Goal: Communication & Community: Answer question/provide support

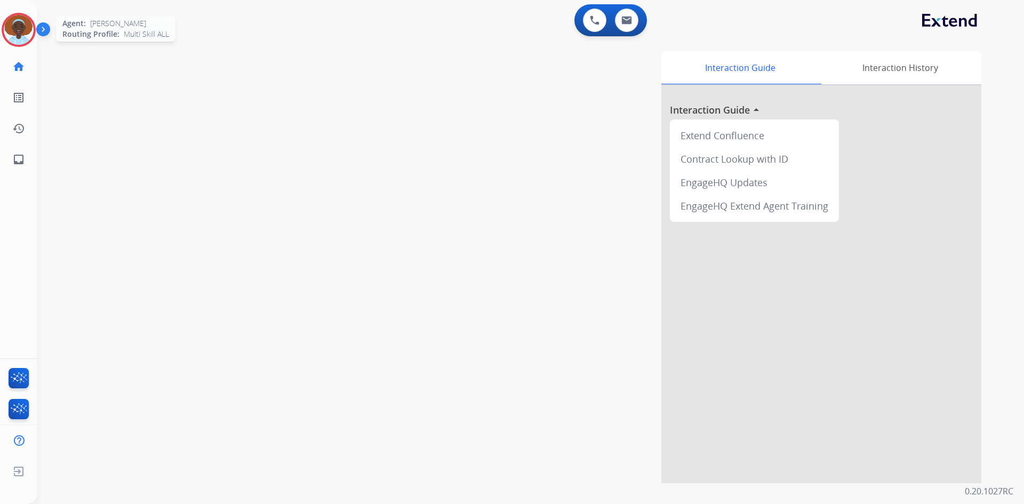
click at [21, 30] on img at bounding box center [19, 30] width 30 height 30
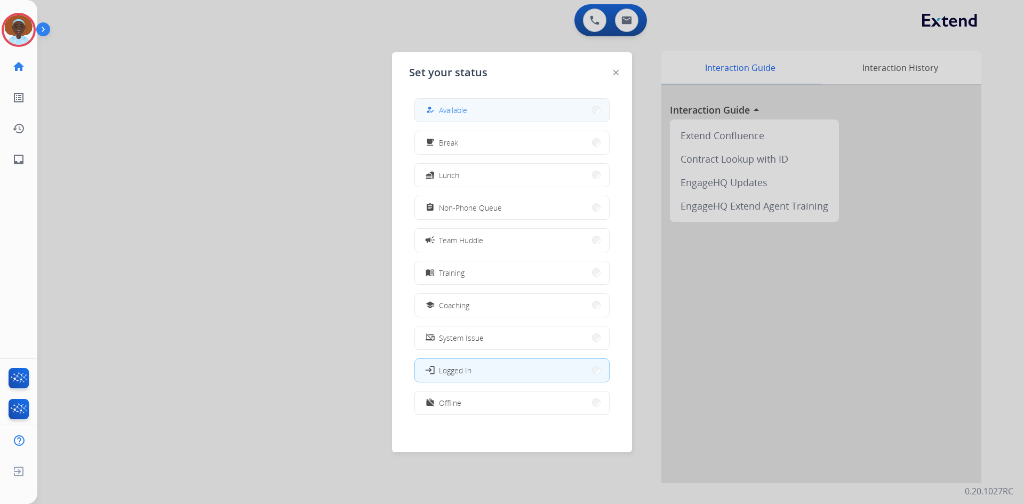
click at [489, 108] on button "how_to_reg Available" at bounding box center [512, 110] width 194 height 23
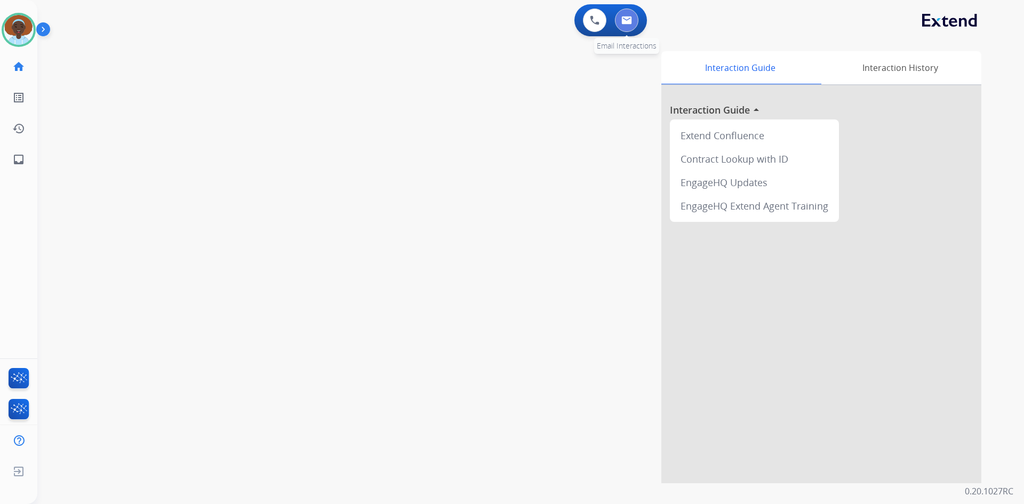
click at [630, 23] on img at bounding box center [626, 20] width 11 height 9
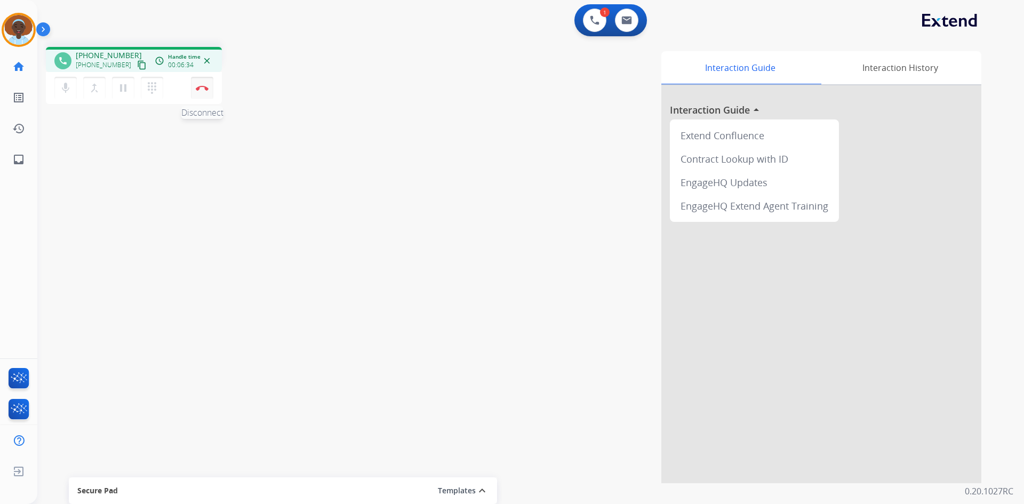
click at [203, 88] on img at bounding box center [202, 87] width 13 height 5
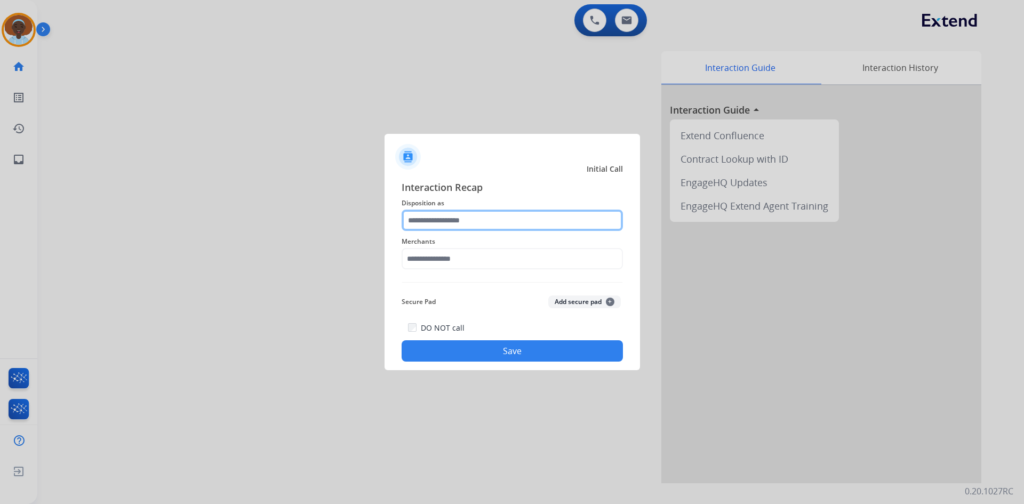
click at [459, 220] on input "text" at bounding box center [512, 220] width 221 height 21
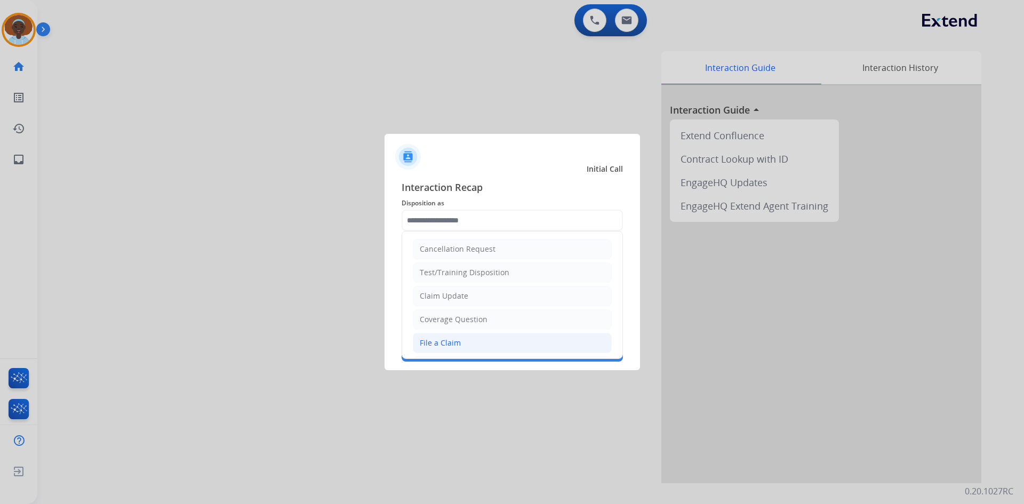
click at [480, 338] on li "File a Claim" at bounding box center [512, 343] width 199 height 20
type input "**********"
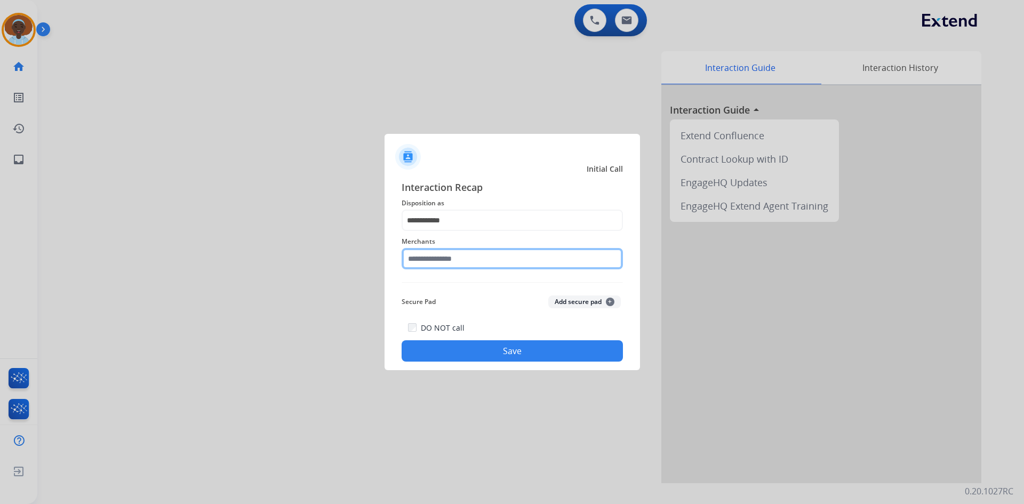
click at [501, 259] on input "text" at bounding box center [512, 258] width 221 height 21
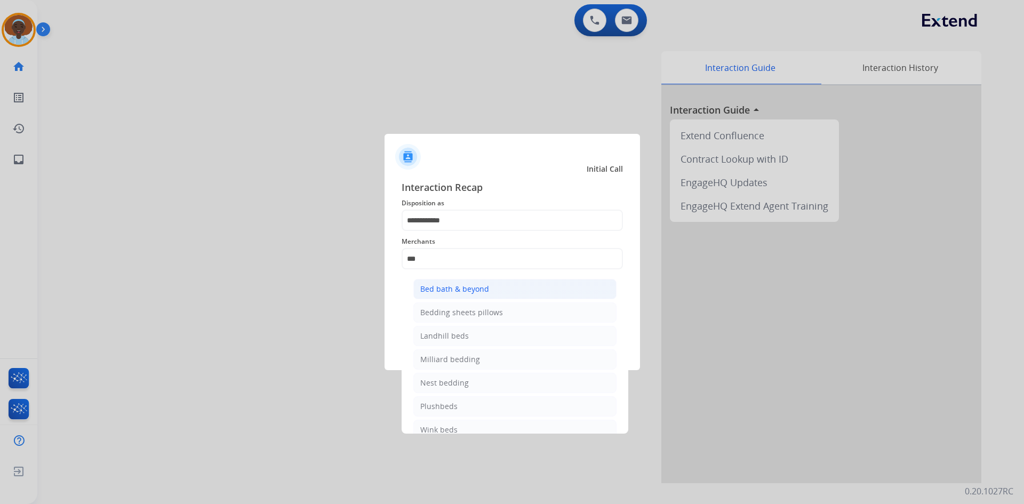
click at [497, 285] on li "Bed bath & beyond" at bounding box center [514, 289] width 203 height 20
type input "**********"
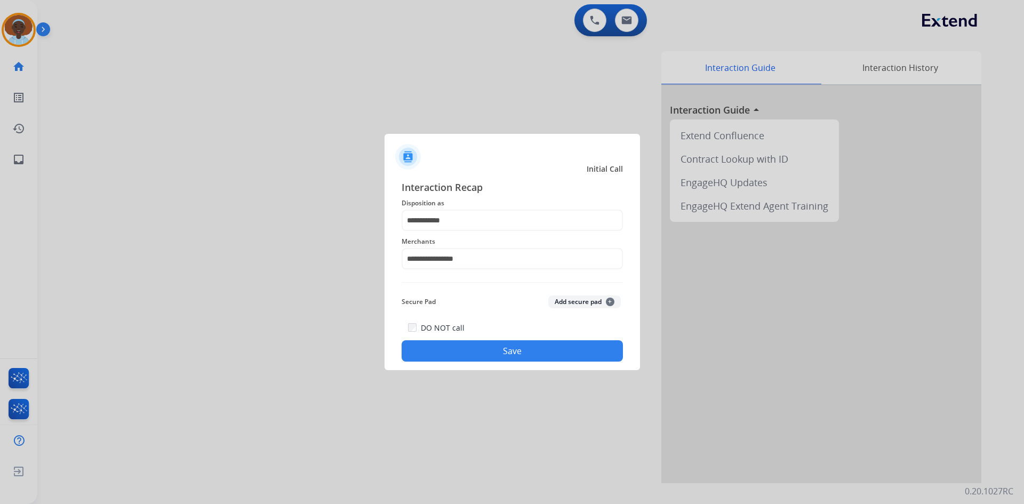
click at [500, 352] on button "Save" at bounding box center [512, 350] width 221 height 21
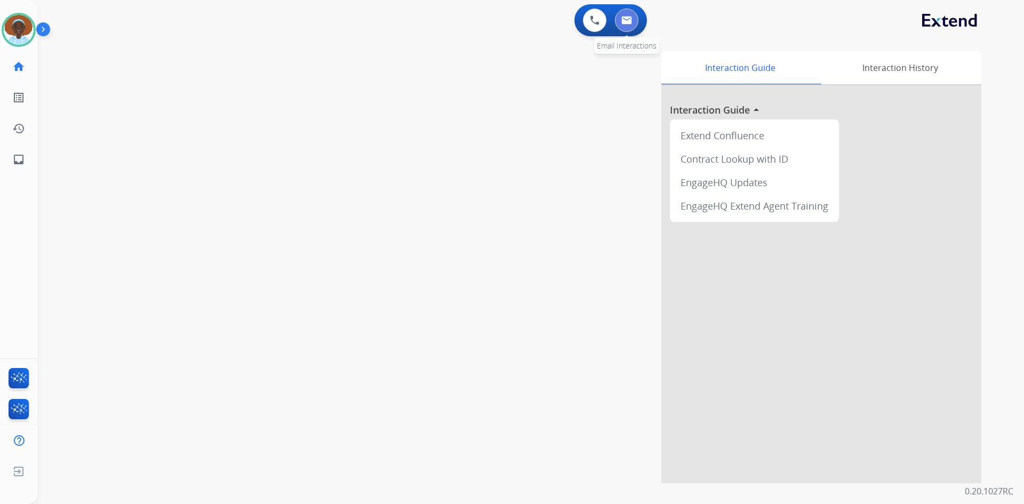
click at [631, 24] on img at bounding box center [626, 20] width 11 height 9
select select "**********"
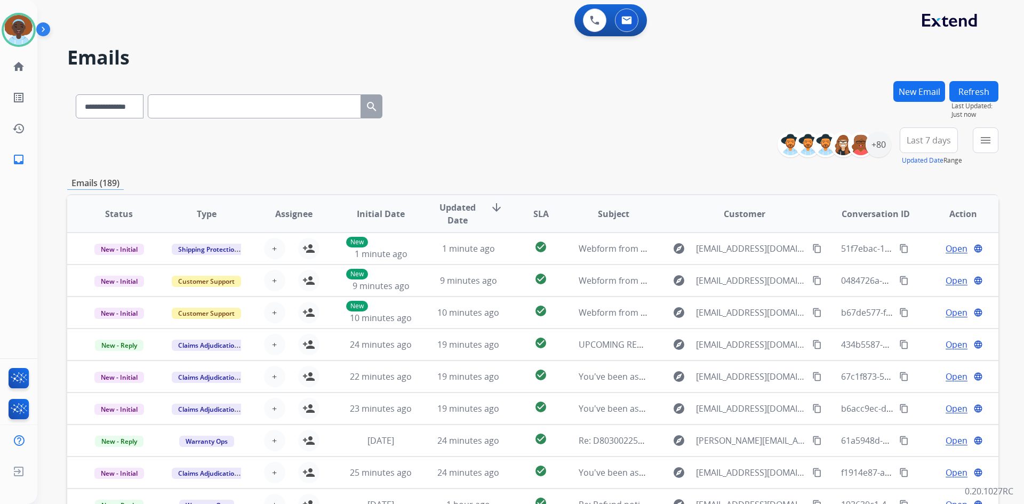
click at [275, 105] on input "text" at bounding box center [254, 106] width 213 height 24
paste input "**********"
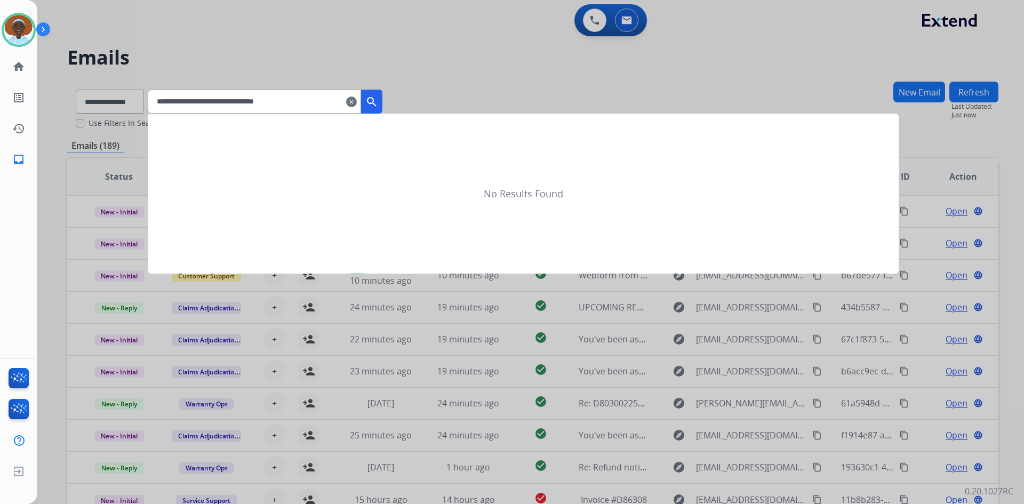
type input "**********"
click at [378, 102] on mat-icon "search" at bounding box center [371, 101] width 13 height 13
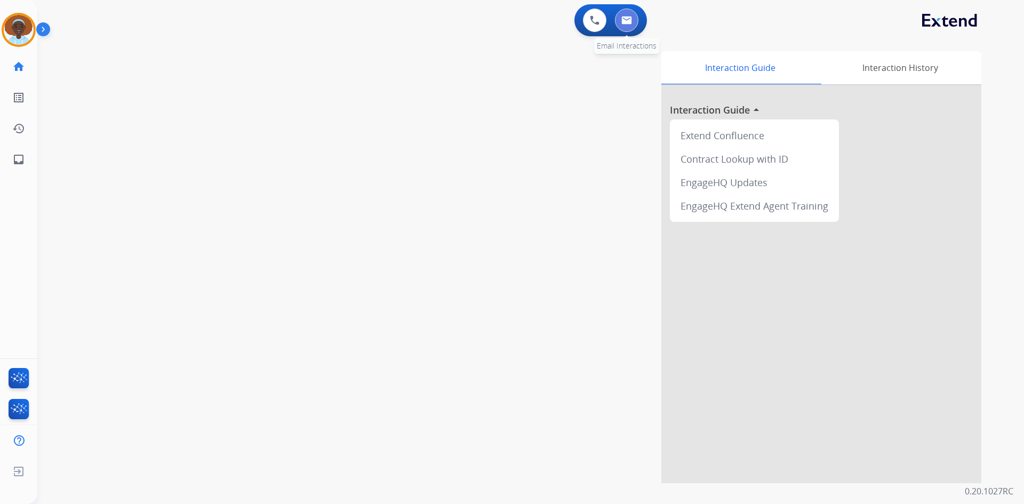
click at [623, 22] on img at bounding box center [626, 20] width 11 height 9
select select "**********"
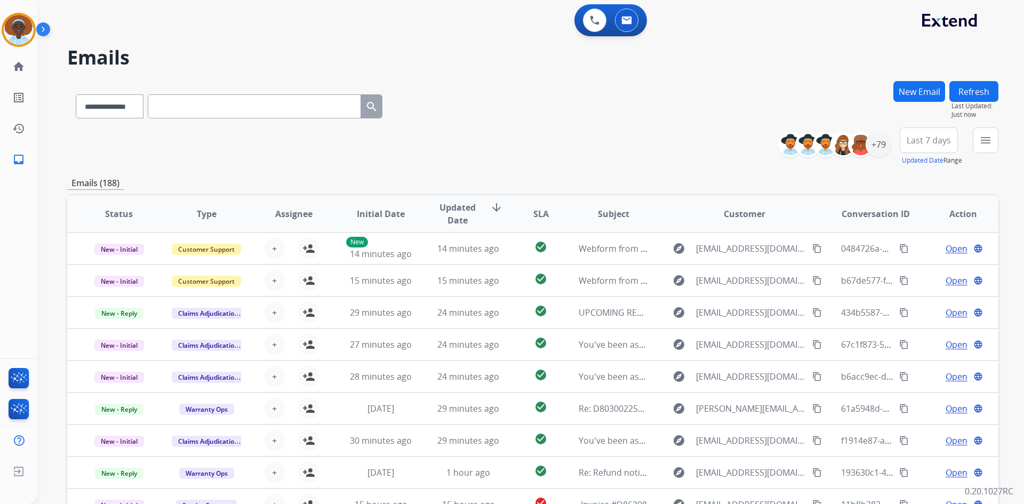
click at [273, 109] on input "text" at bounding box center [254, 106] width 213 height 24
paste input "**********"
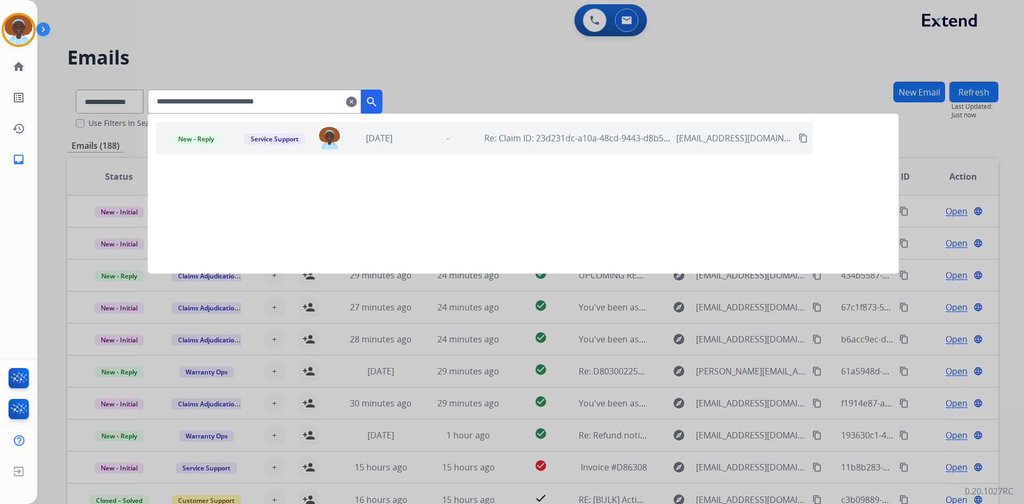
type input "**********"
click at [378, 101] on mat-icon "search" at bounding box center [371, 101] width 13 height 13
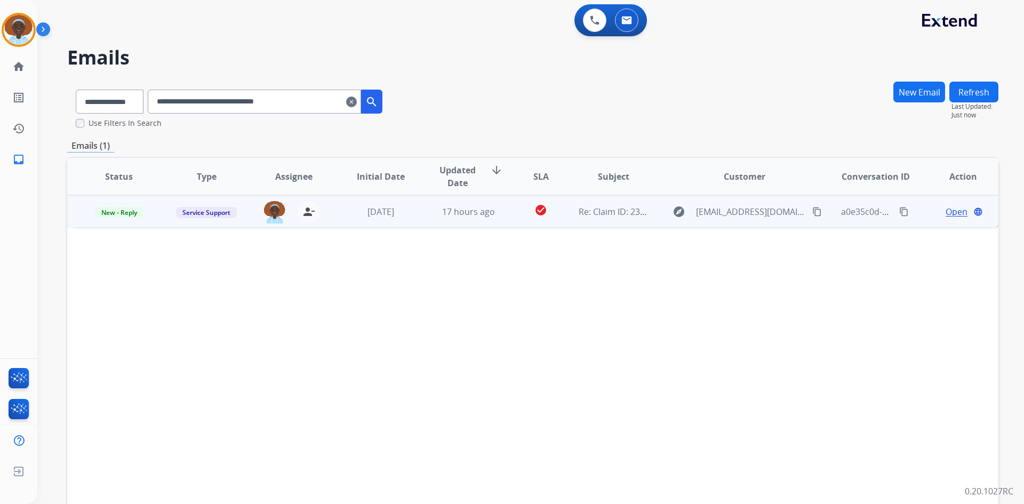
click at [946, 212] on span "Open" at bounding box center [957, 211] width 22 height 13
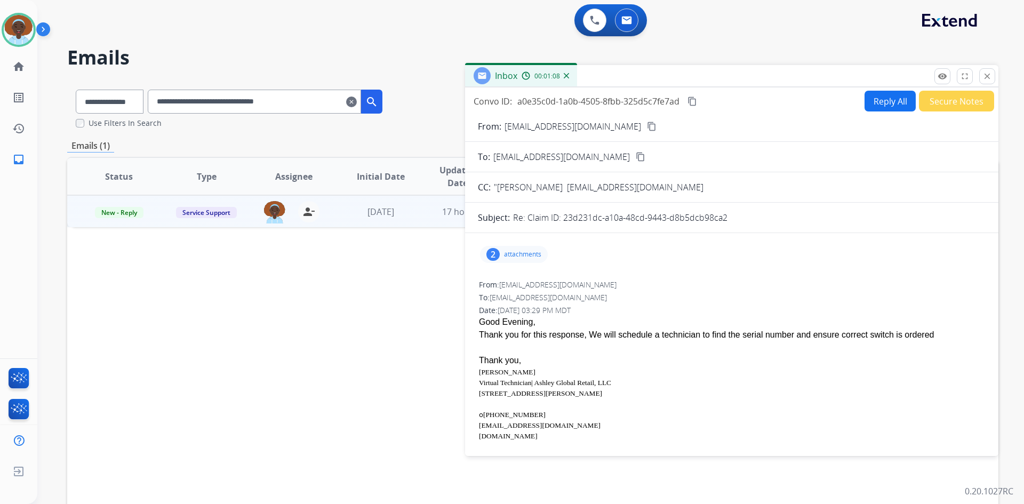
click at [954, 100] on button "Secure Notes" at bounding box center [956, 101] width 75 height 21
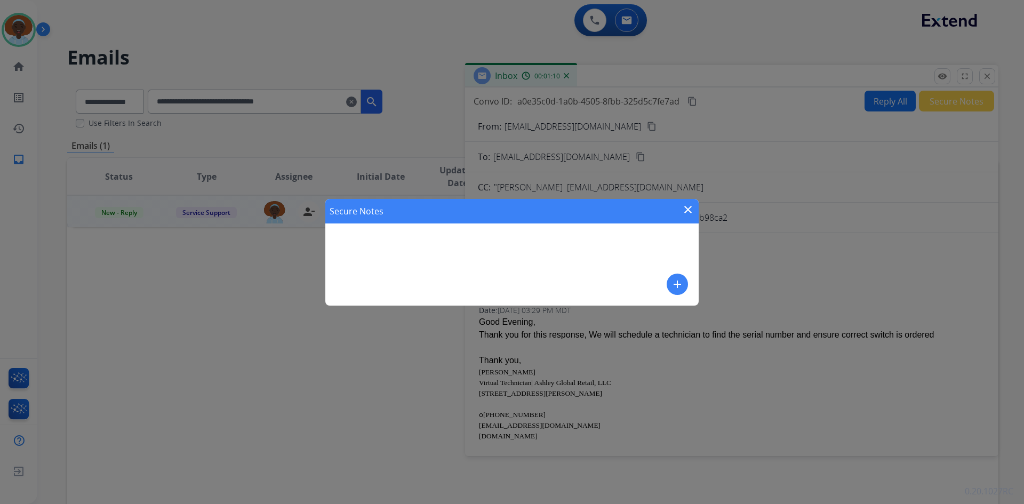
click at [681, 286] on mat-icon "add" at bounding box center [677, 284] width 13 height 13
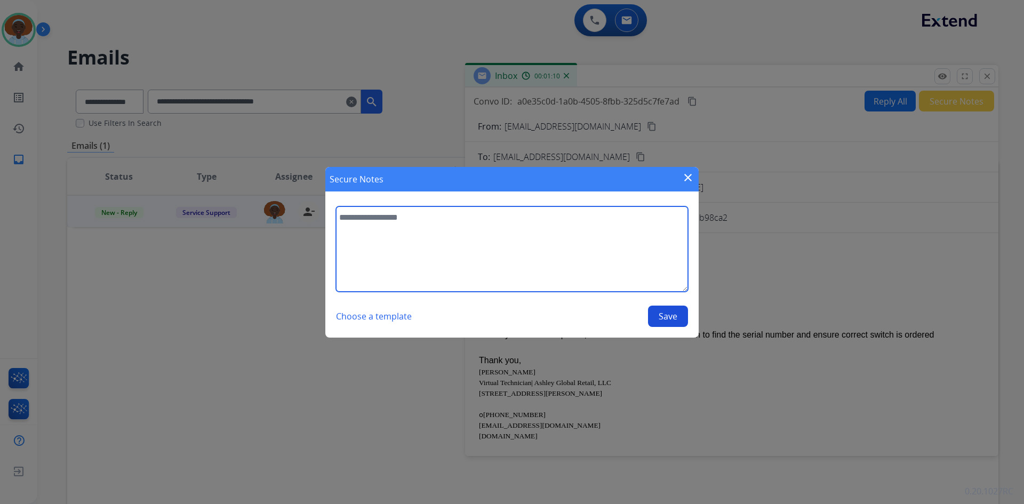
click at [396, 221] on textarea at bounding box center [512, 248] width 352 height 85
type textarea "**********"
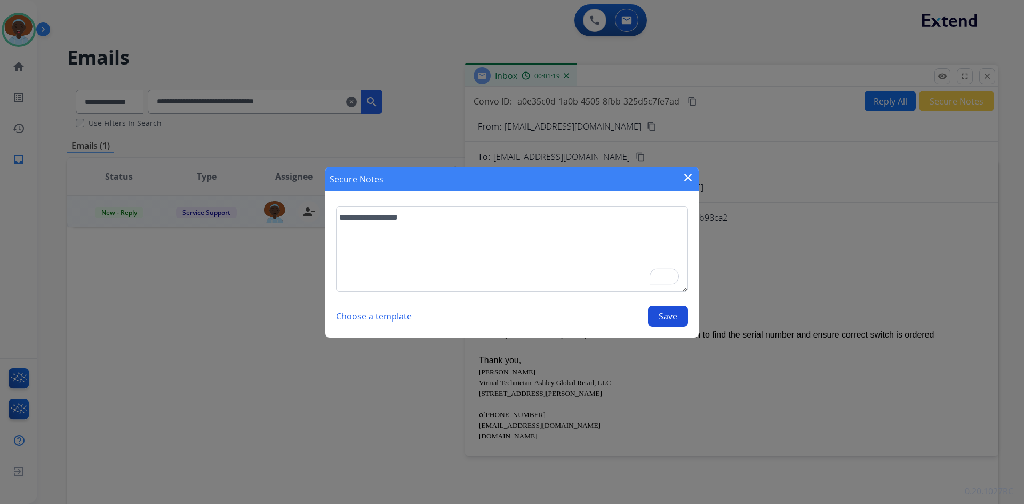
click at [670, 318] on button "Save" at bounding box center [668, 316] width 40 height 21
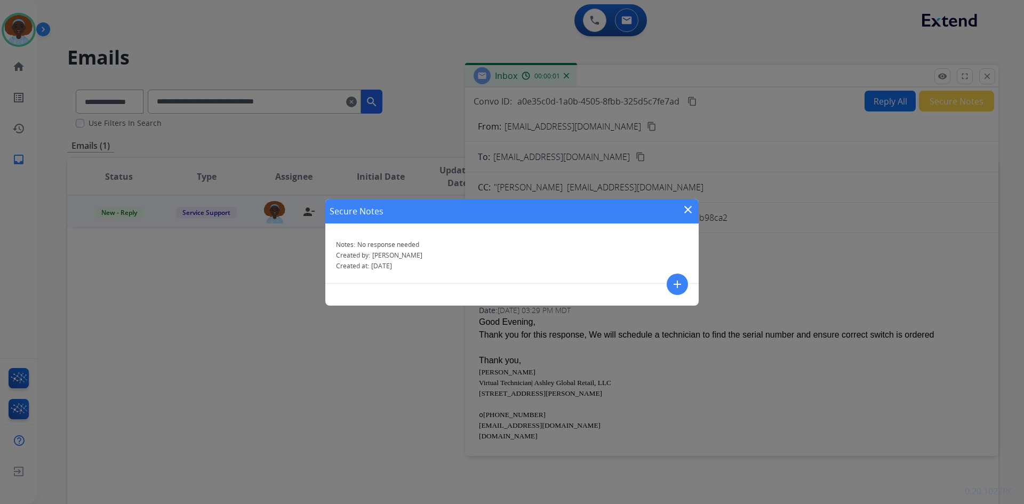
click at [687, 207] on mat-icon "close" at bounding box center [688, 209] width 13 height 13
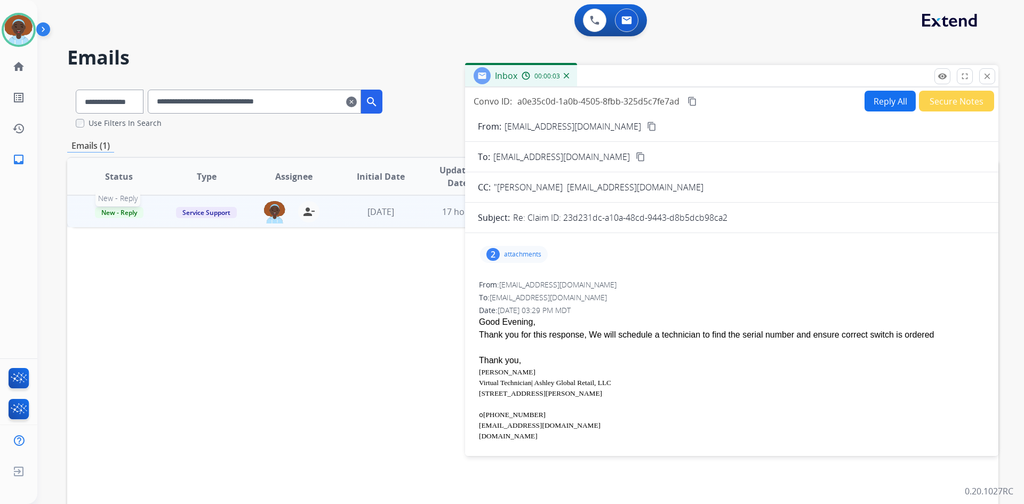
click at [117, 210] on span "New - Reply" at bounding box center [119, 212] width 49 height 11
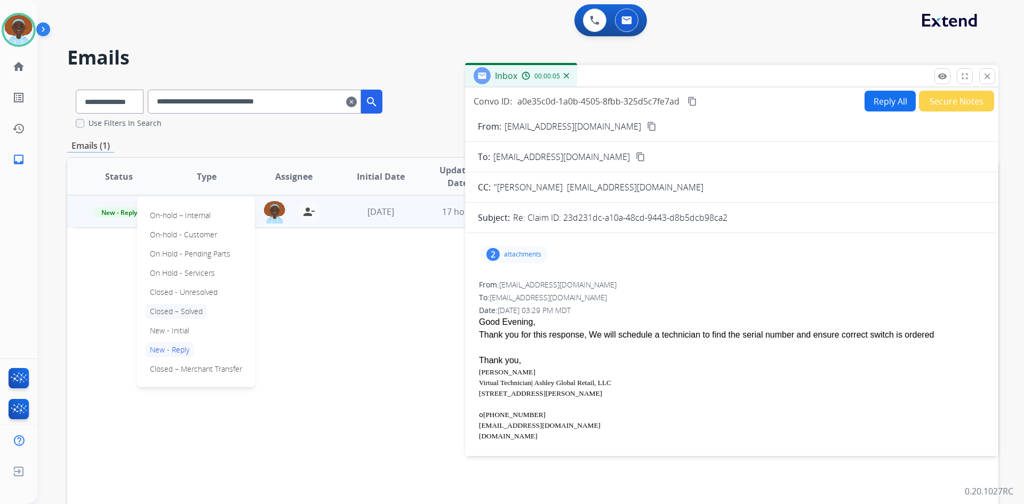
click at [194, 310] on p "Closed – Solved" at bounding box center [176, 311] width 61 height 15
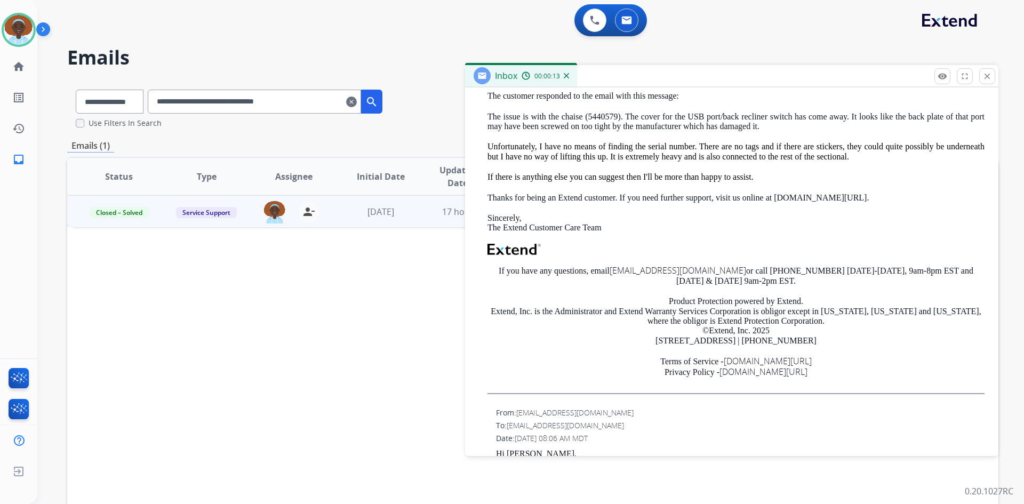
scroll to position [480, 0]
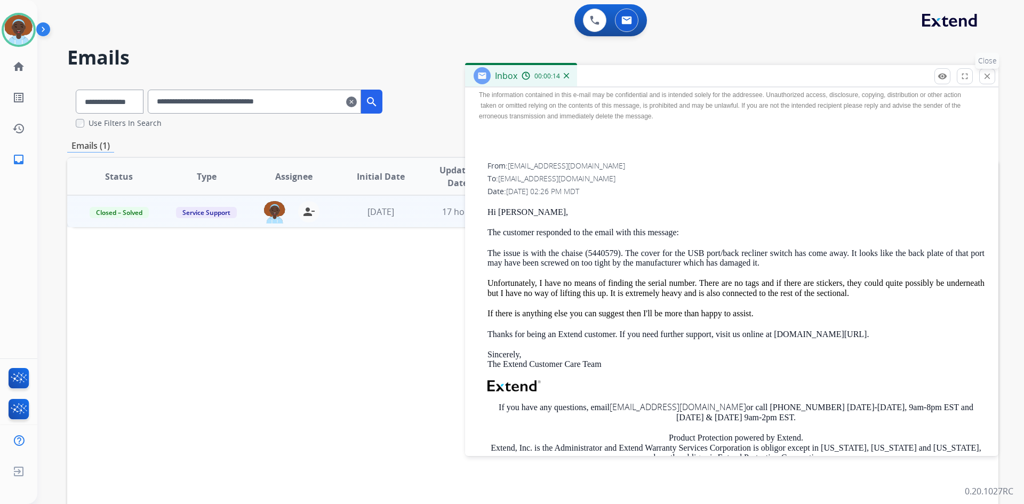
click at [984, 80] on mat-icon "close" at bounding box center [988, 76] width 10 height 10
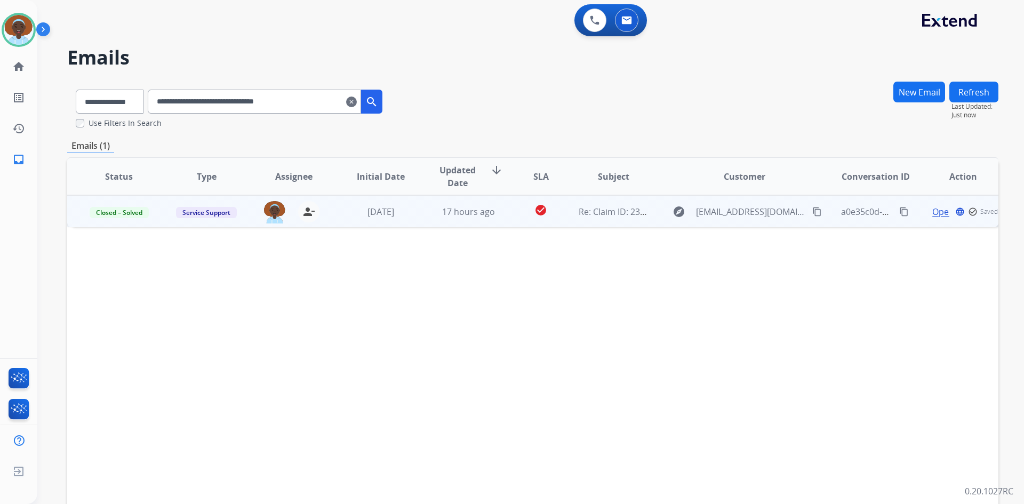
click at [971, 92] on button "Refresh" at bounding box center [974, 92] width 49 height 21
click at [357, 101] on mat-icon "clear" at bounding box center [351, 101] width 11 height 13
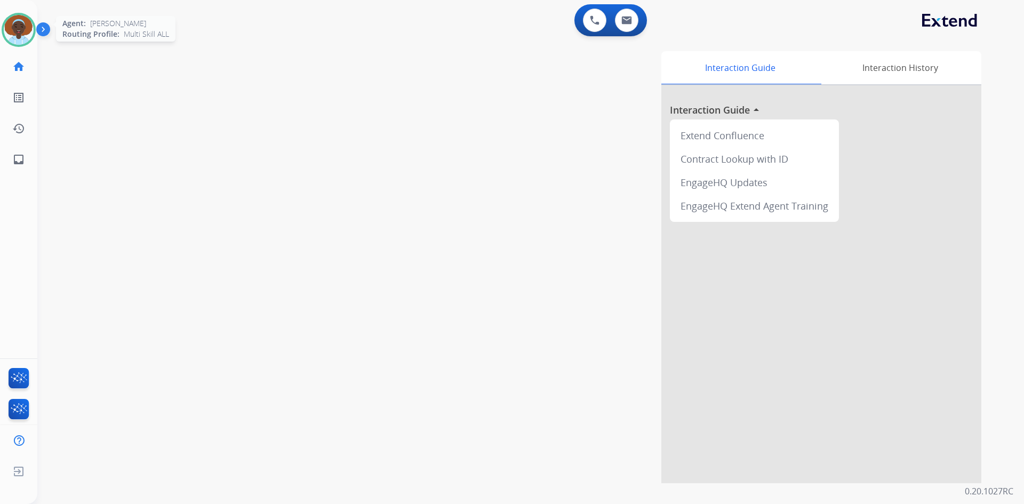
click at [23, 36] on img at bounding box center [19, 30] width 30 height 30
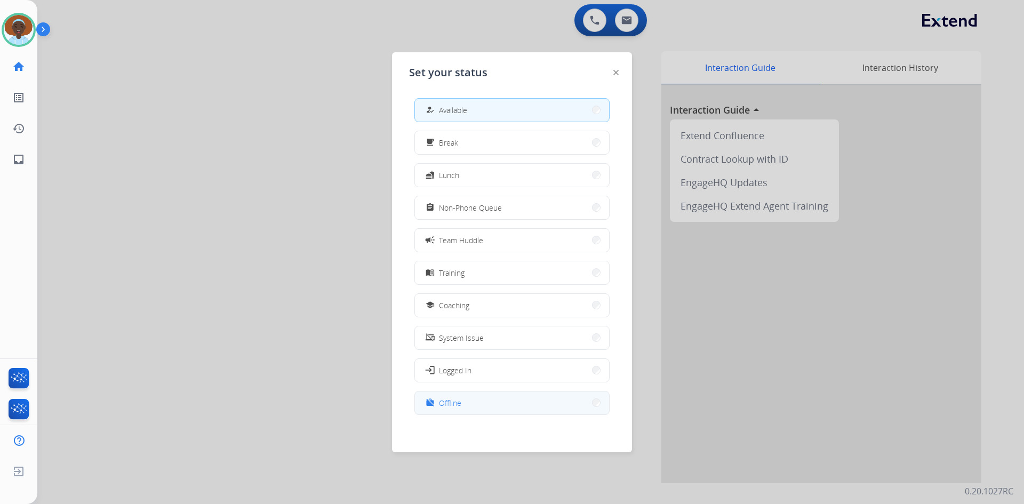
click at [477, 404] on button "work_off Offline" at bounding box center [512, 403] width 194 height 23
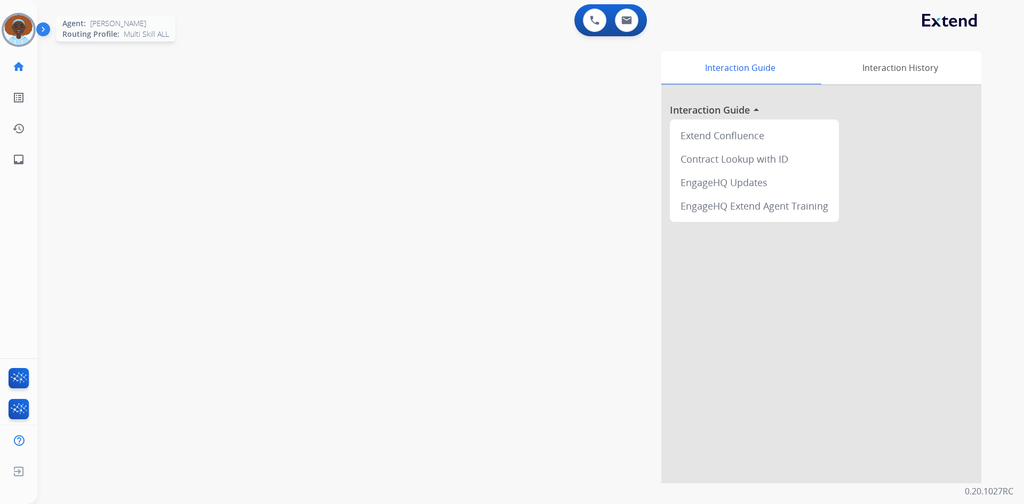
click at [21, 23] on img at bounding box center [19, 30] width 30 height 30
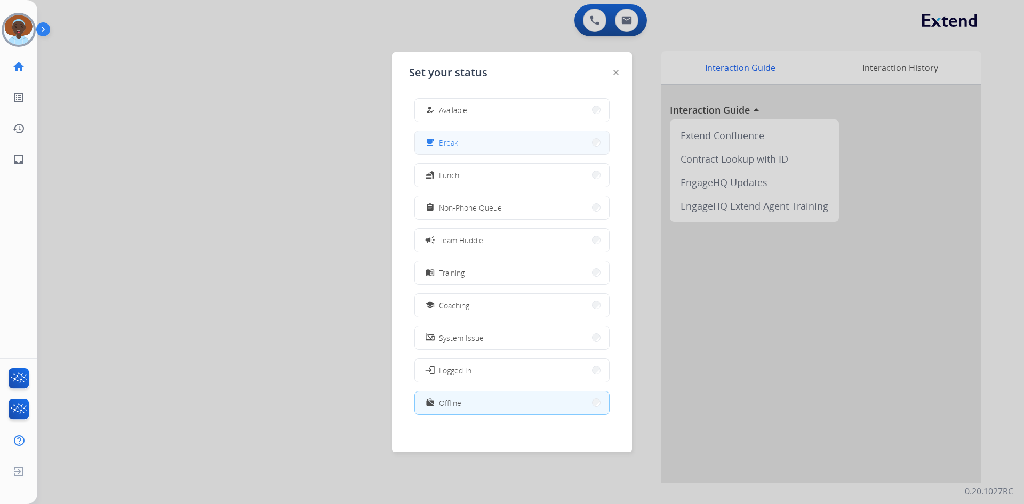
click at [452, 150] on button "free_breakfast Break" at bounding box center [512, 142] width 194 height 23
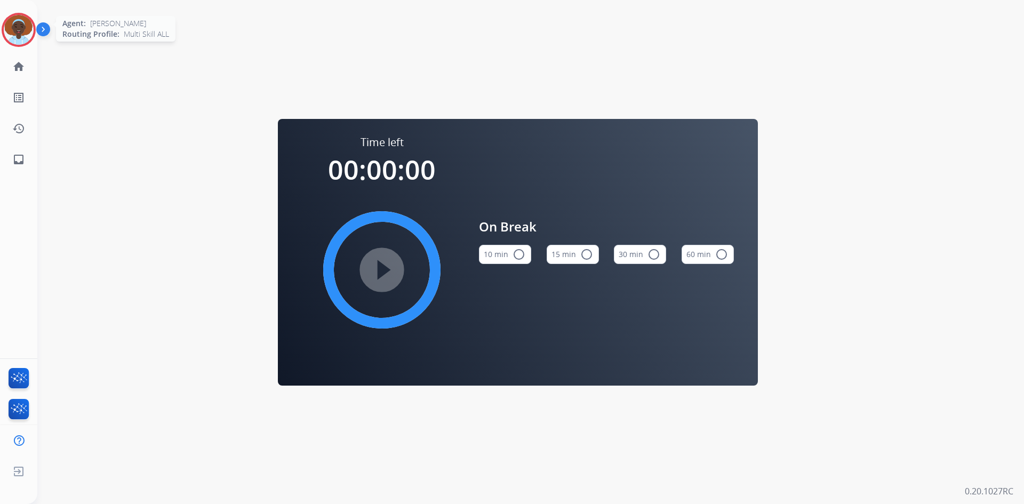
click at [26, 23] on img at bounding box center [19, 30] width 30 height 30
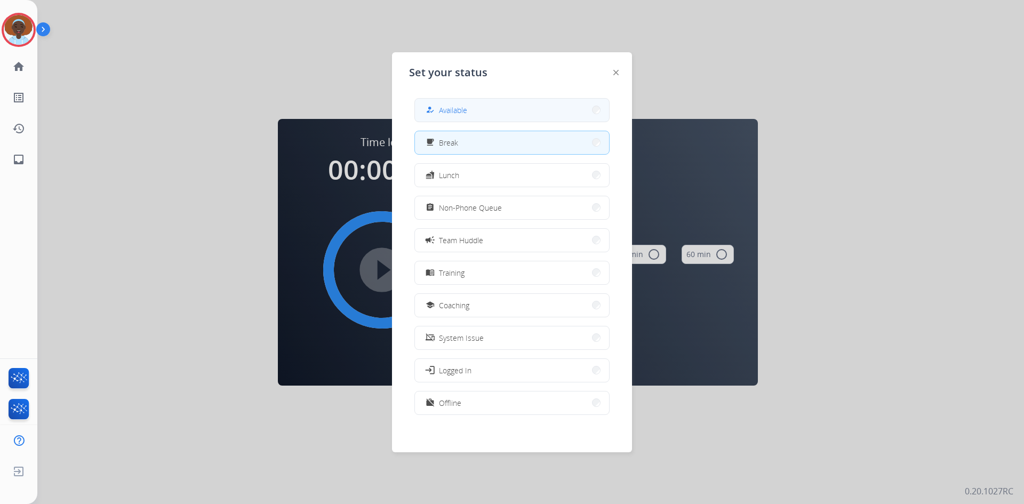
click at [472, 113] on button "how_to_reg Available" at bounding box center [512, 110] width 194 height 23
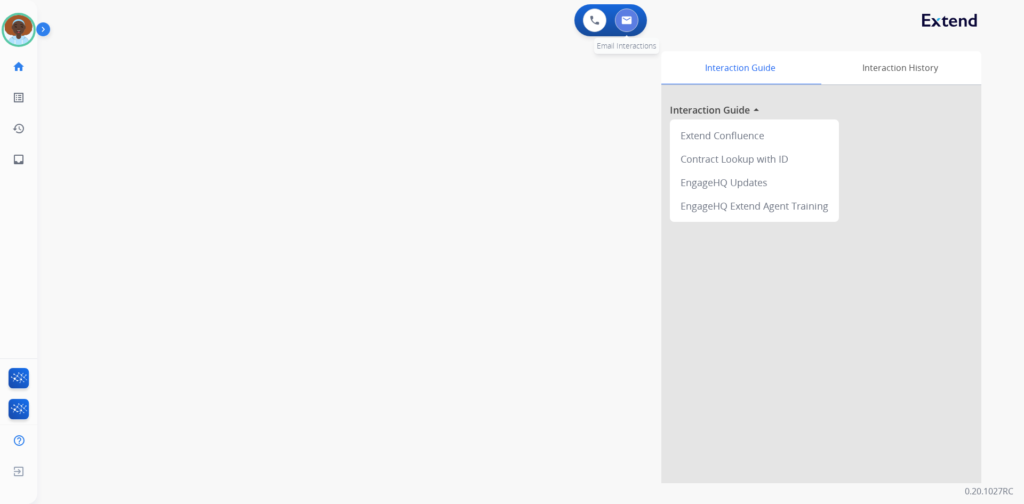
click at [624, 21] on img at bounding box center [626, 20] width 11 height 9
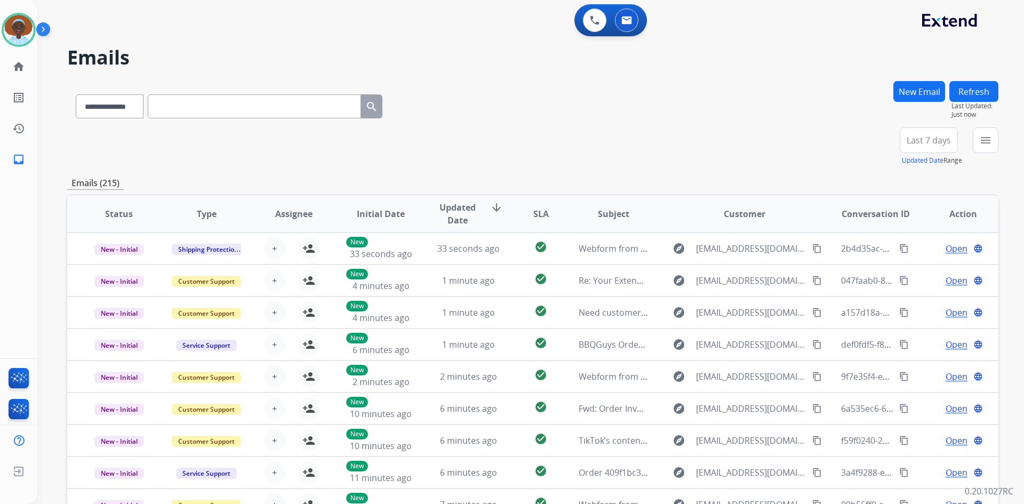
click at [927, 141] on span "Last 7 days" at bounding box center [929, 140] width 44 height 4
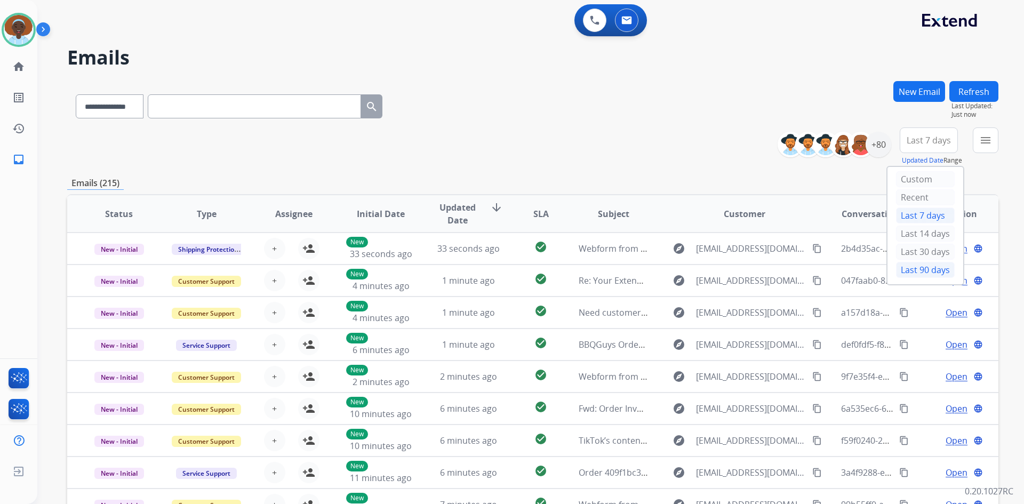
click at [913, 268] on div "Last 90 days" at bounding box center [925, 270] width 59 height 16
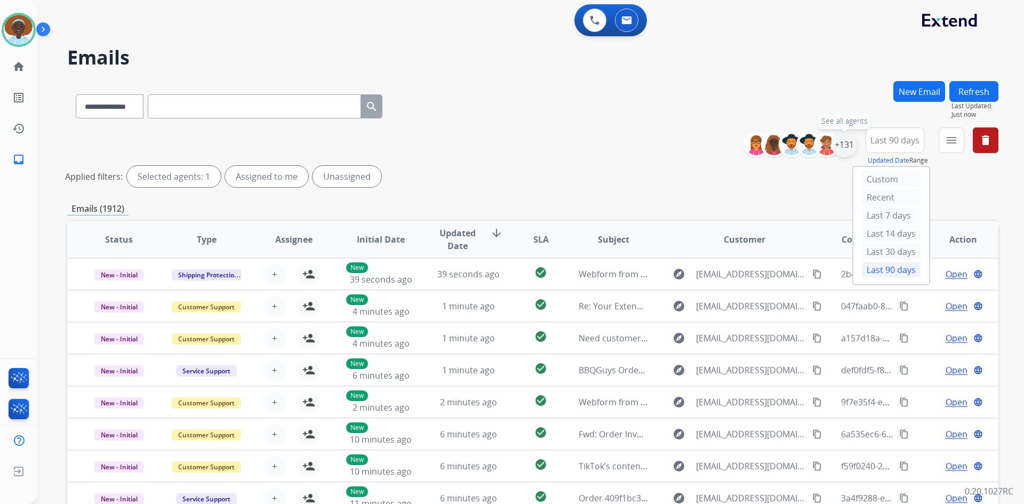
click at [842, 147] on div "+131" at bounding box center [845, 145] width 26 height 26
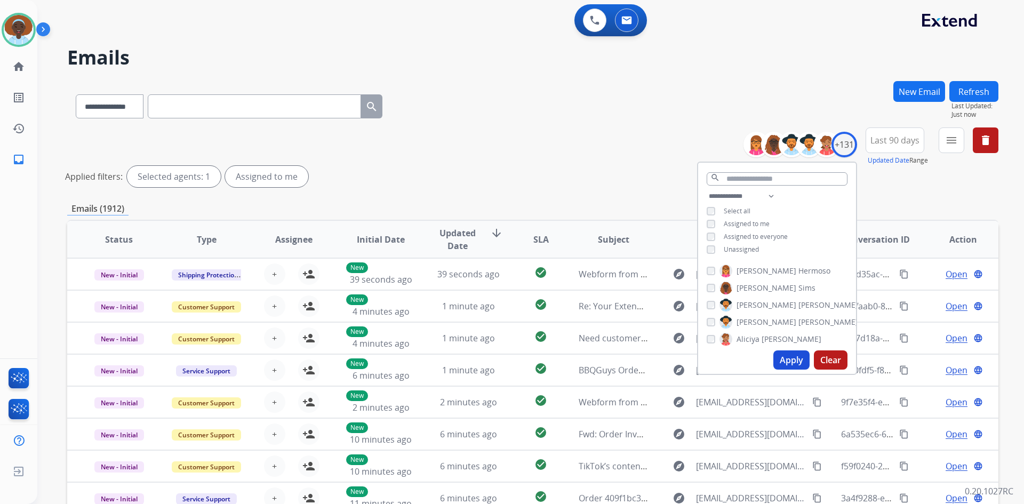
click at [788, 356] on button "Apply" at bounding box center [792, 359] width 36 height 19
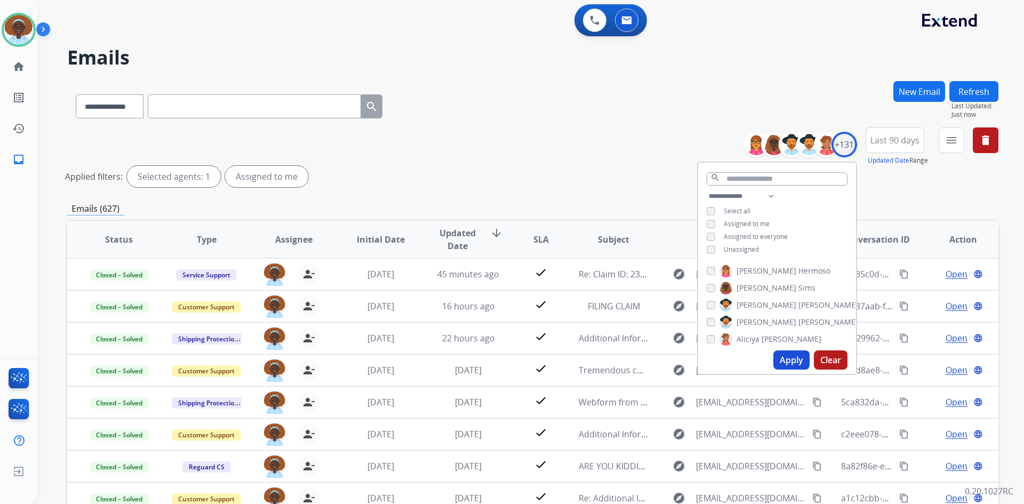
click at [634, 132] on div "**********" at bounding box center [532, 159] width 931 height 64
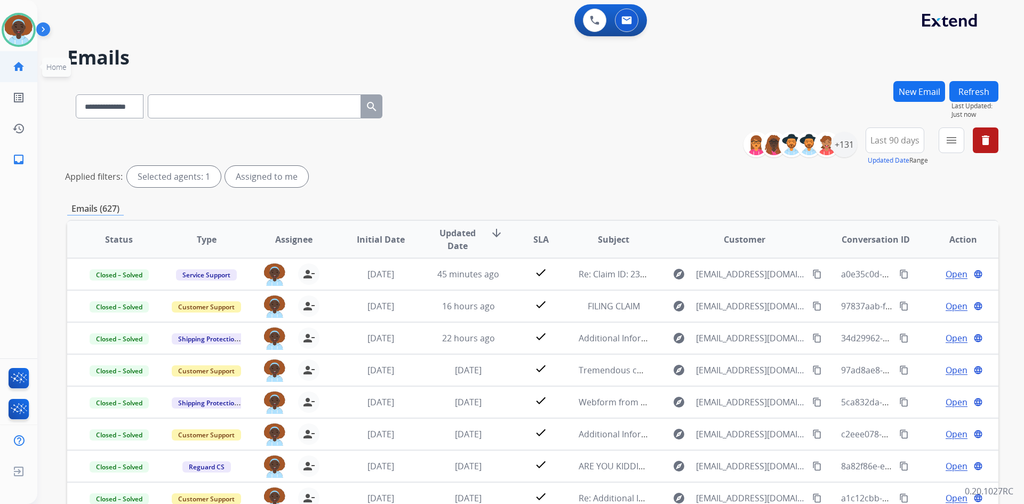
click at [22, 69] on mat-icon "home" at bounding box center [18, 66] width 13 height 13
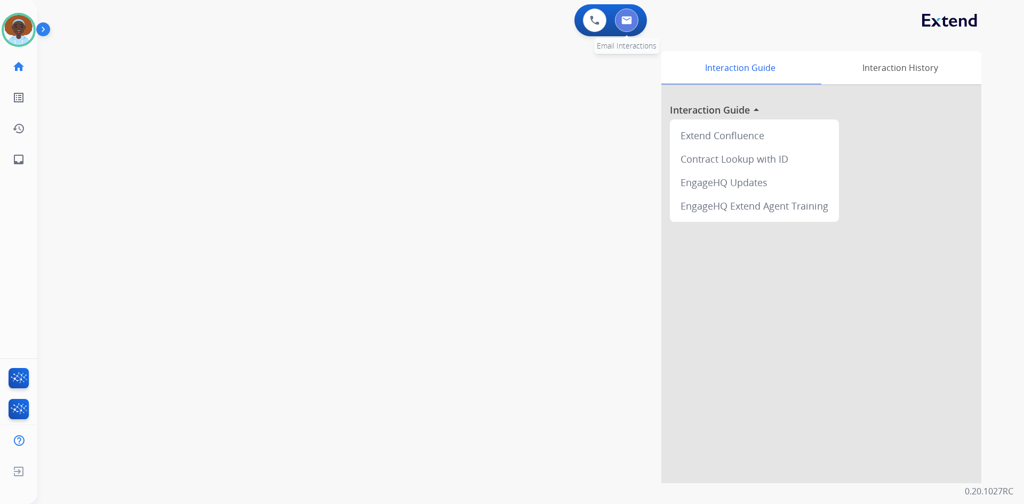
click at [628, 17] on img at bounding box center [626, 20] width 11 height 9
select select "**********"
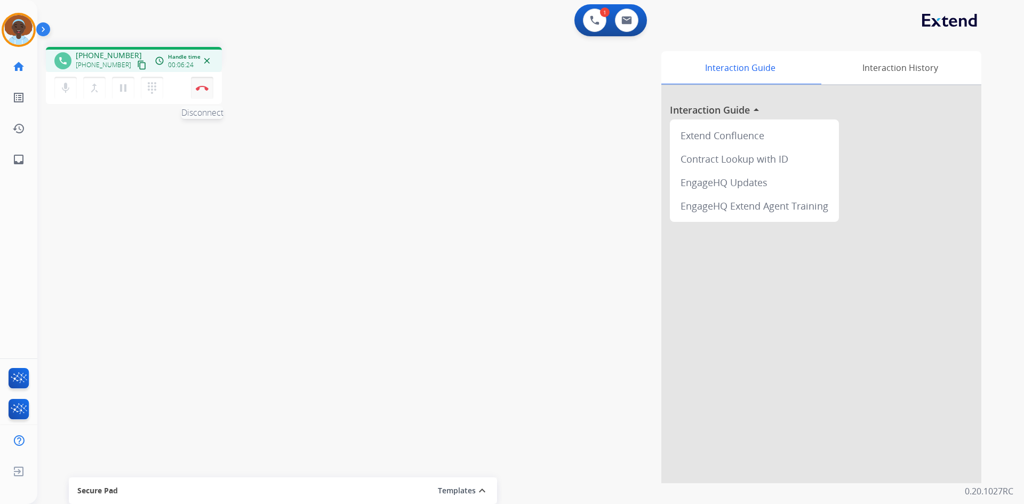
click at [204, 87] on img at bounding box center [202, 87] width 13 height 5
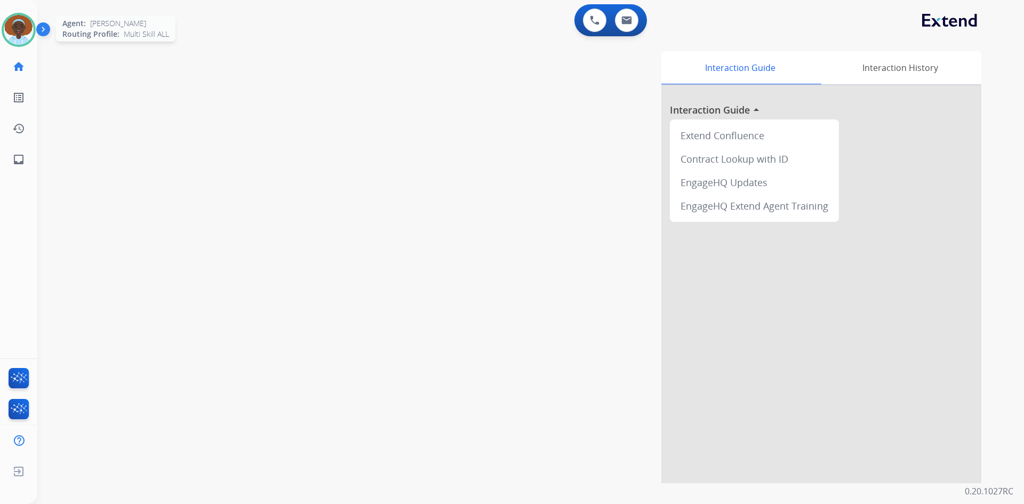
click at [22, 29] on img at bounding box center [19, 30] width 30 height 30
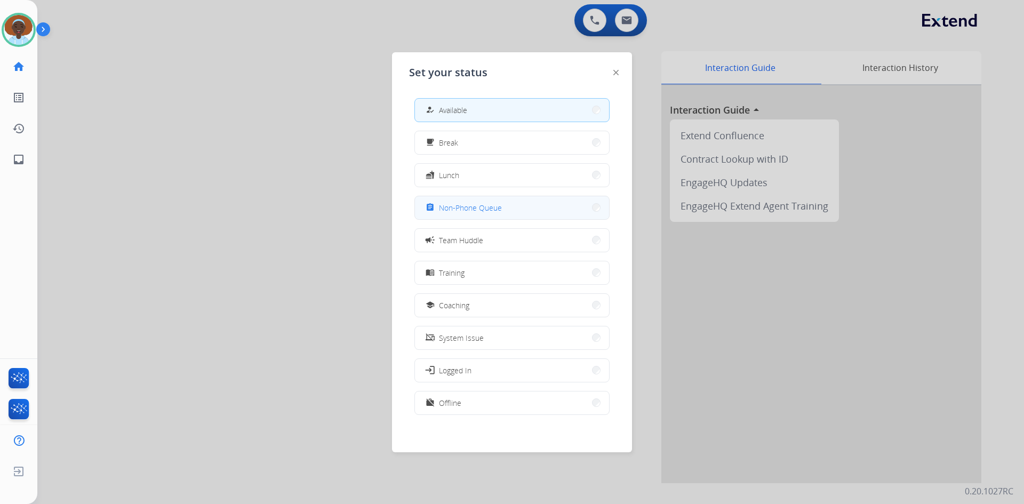
click at [450, 203] on span "Non-Phone Queue" at bounding box center [470, 207] width 63 height 11
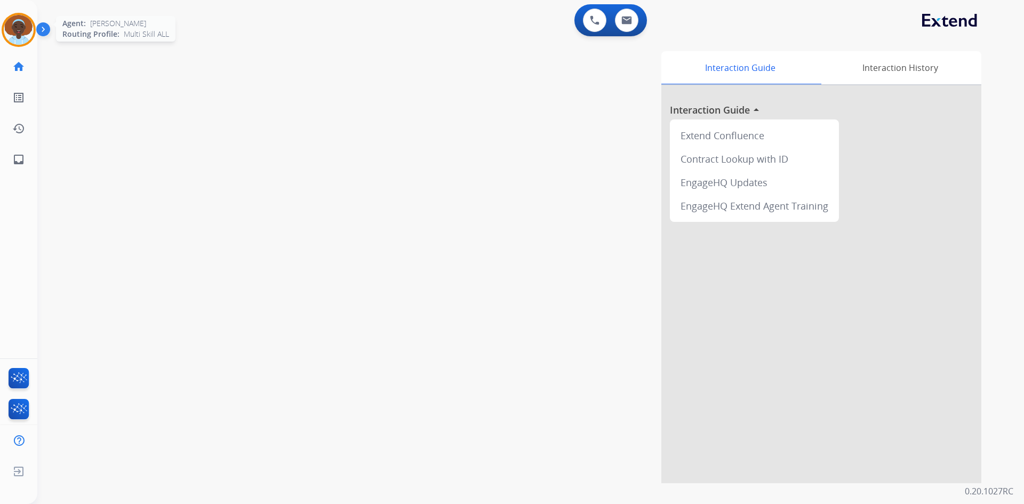
click at [13, 28] on img at bounding box center [19, 30] width 30 height 30
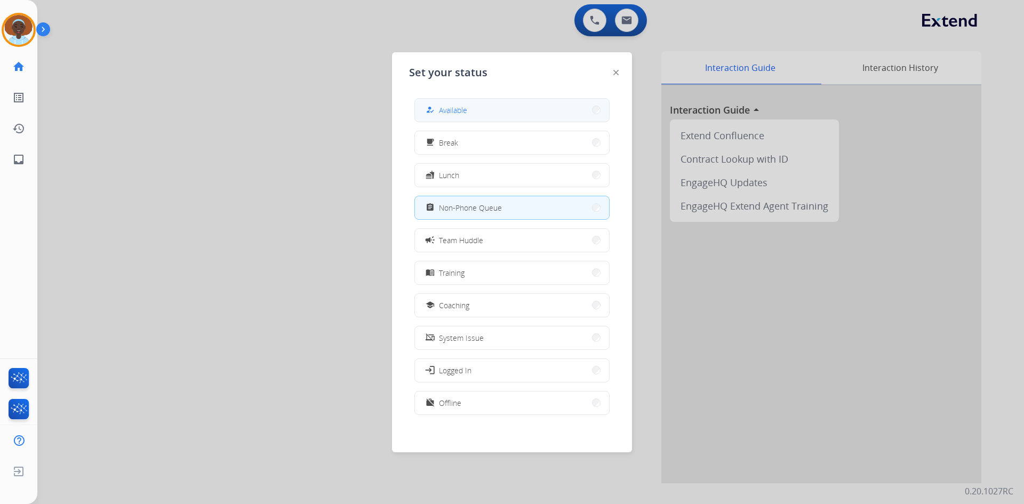
click at [483, 111] on button "how_to_reg Available" at bounding box center [512, 110] width 194 height 23
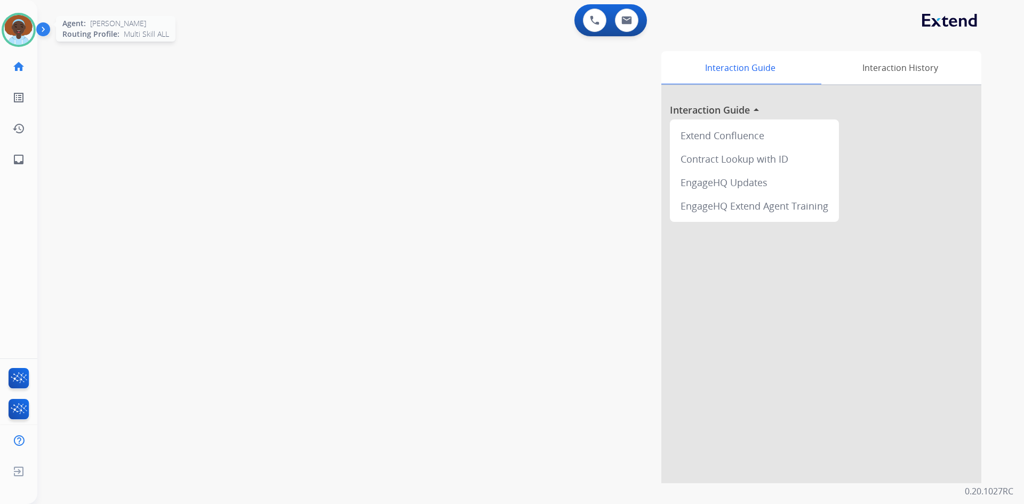
click at [14, 41] on img at bounding box center [19, 30] width 30 height 30
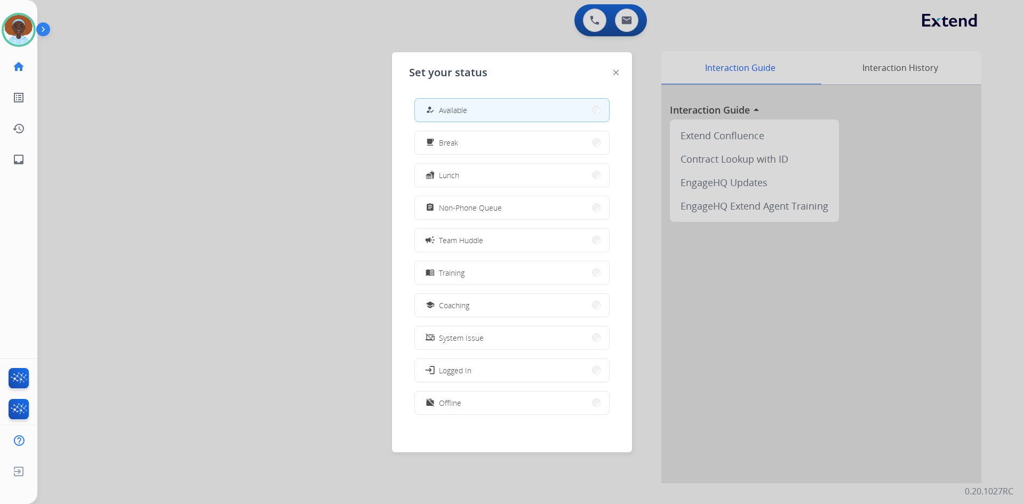
click at [459, 214] on button "assignment Non-Phone Queue" at bounding box center [512, 207] width 194 height 23
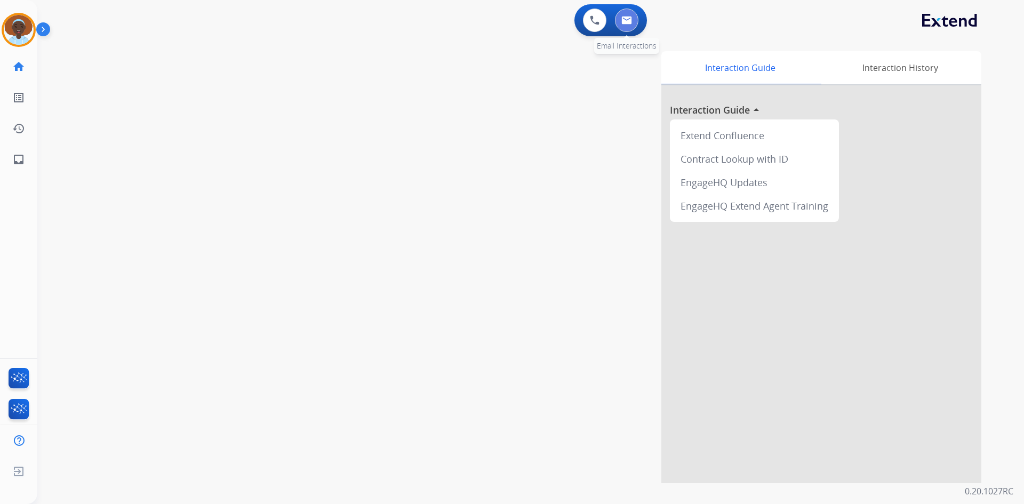
click at [629, 22] on img at bounding box center [626, 20] width 11 height 9
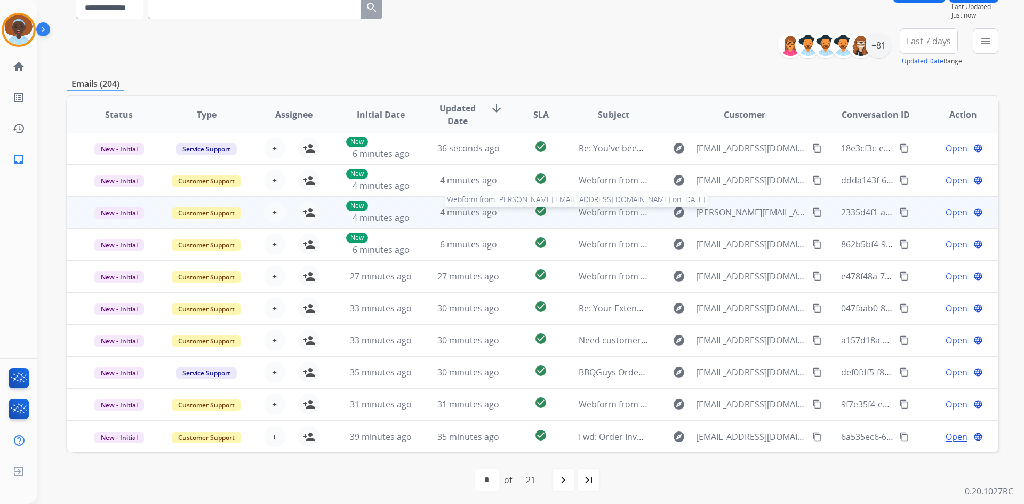
scroll to position [103, 0]
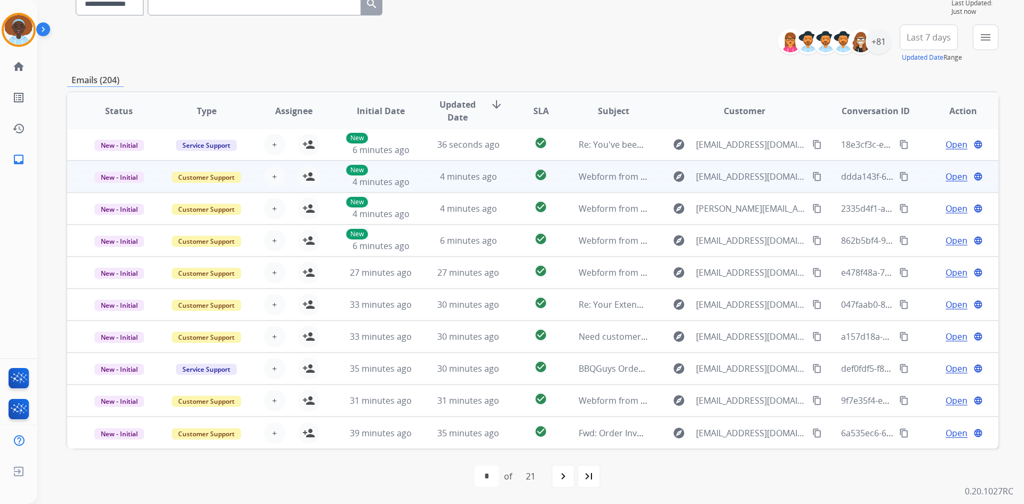
click at [946, 179] on span "Open" at bounding box center [957, 176] width 22 height 13
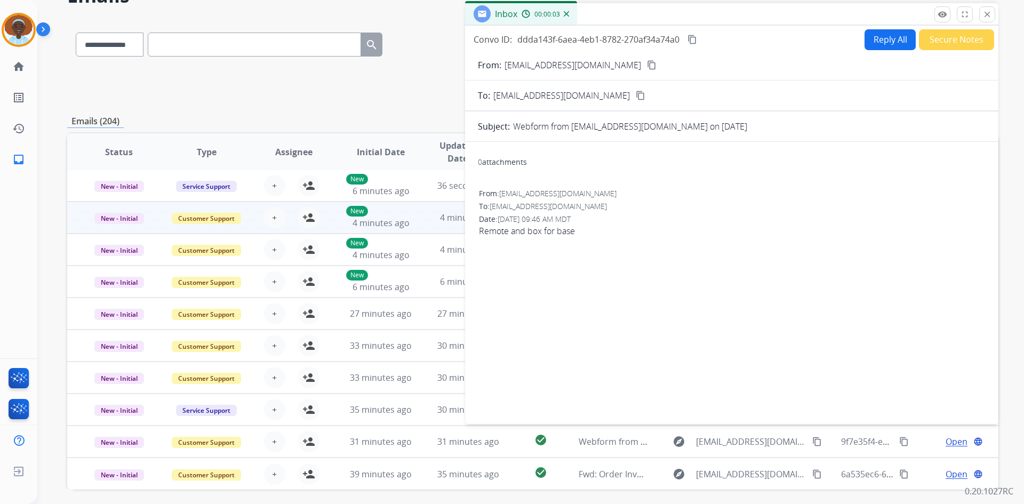
scroll to position [50, 0]
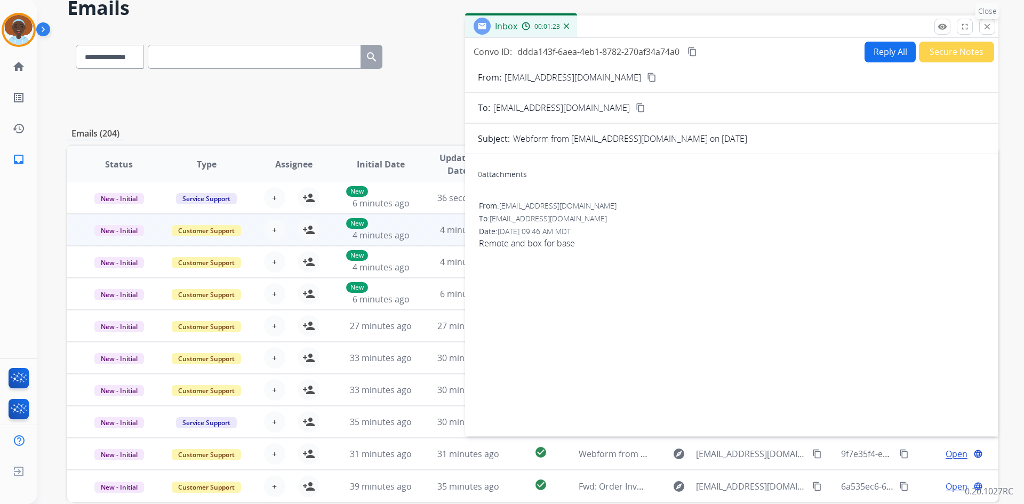
click at [987, 28] on mat-icon "close" at bounding box center [988, 27] width 10 height 10
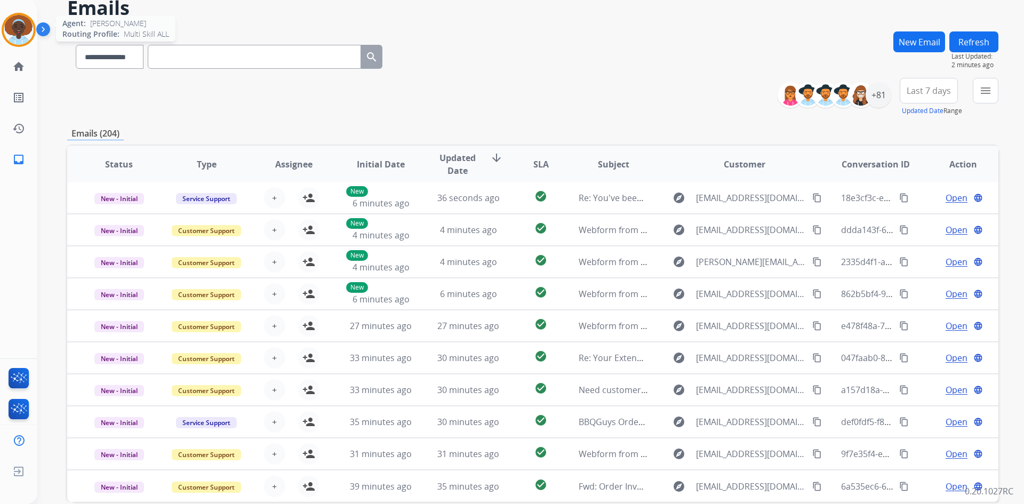
click at [13, 23] on img at bounding box center [19, 30] width 30 height 30
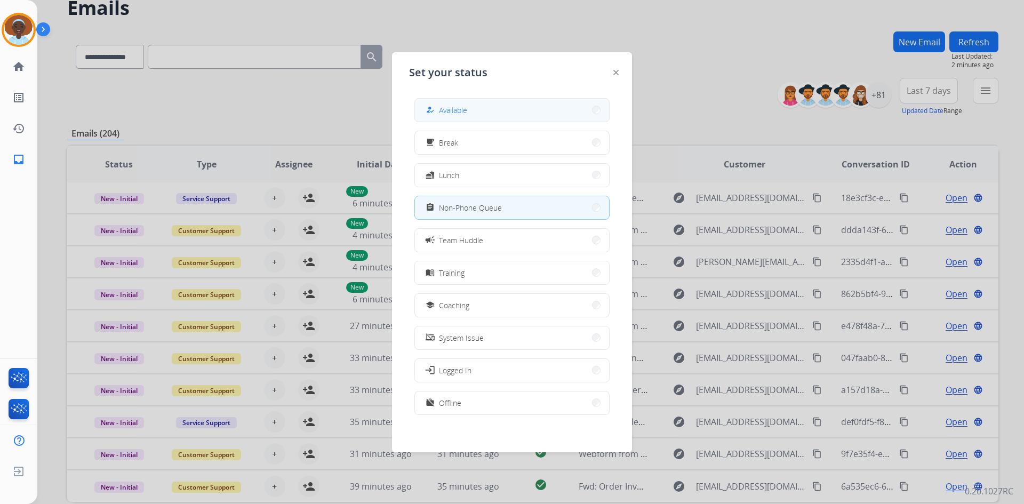
click at [458, 110] on span "Available" at bounding box center [453, 110] width 28 height 11
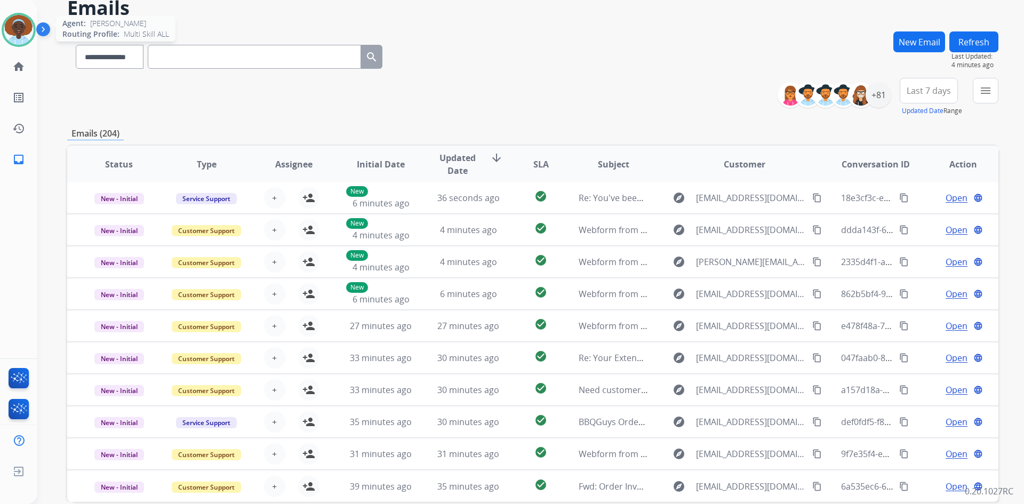
click at [13, 24] on img at bounding box center [19, 30] width 30 height 30
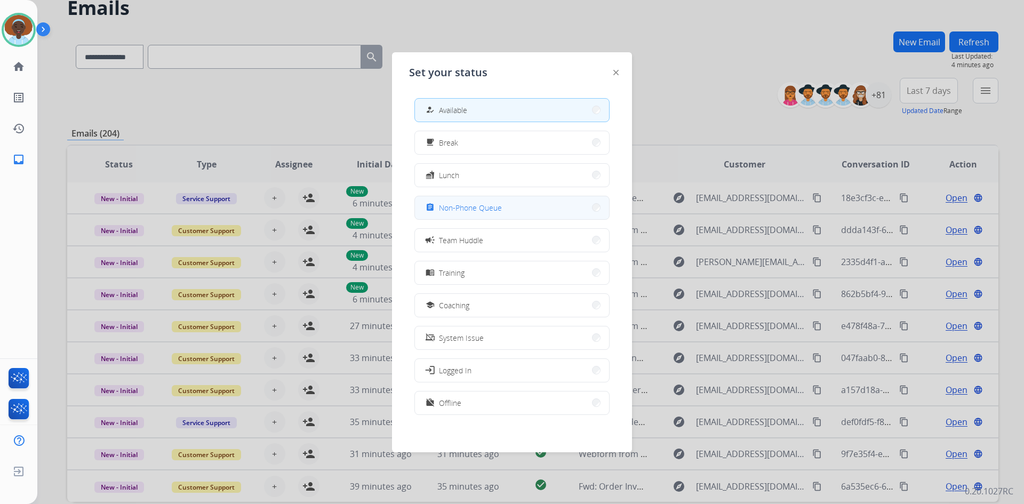
click at [456, 210] on span "Non-Phone Queue" at bounding box center [470, 207] width 63 height 11
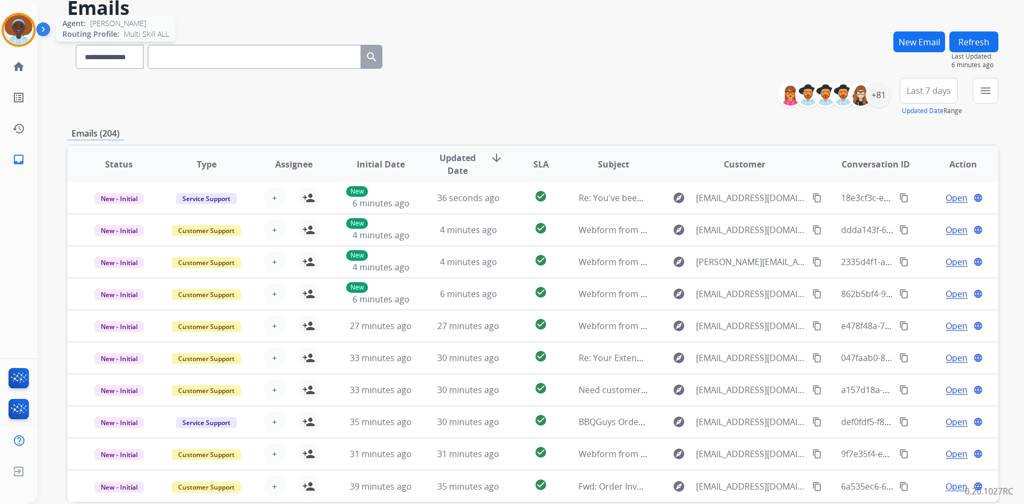
click at [23, 26] on img at bounding box center [19, 30] width 30 height 30
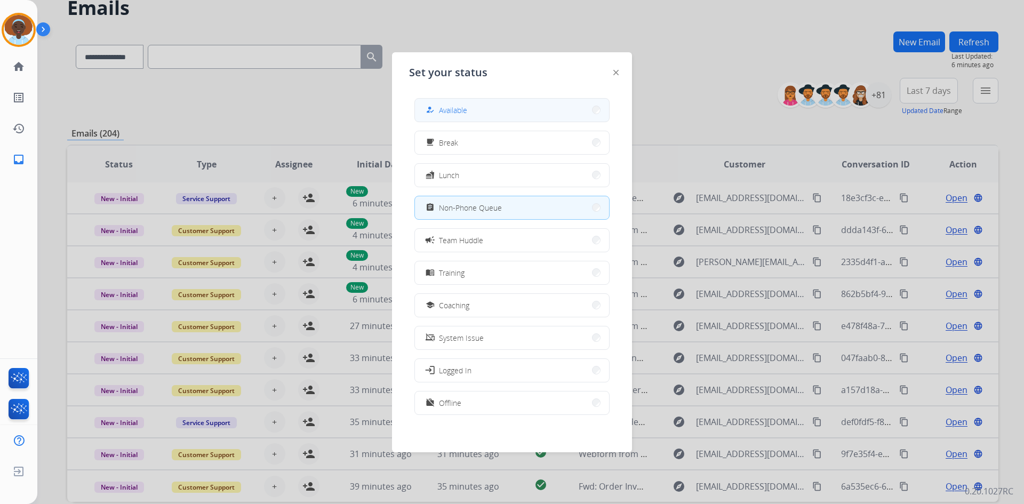
click at [468, 117] on button "how_to_reg Available" at bounding box center [512, 110] width 194 height 23
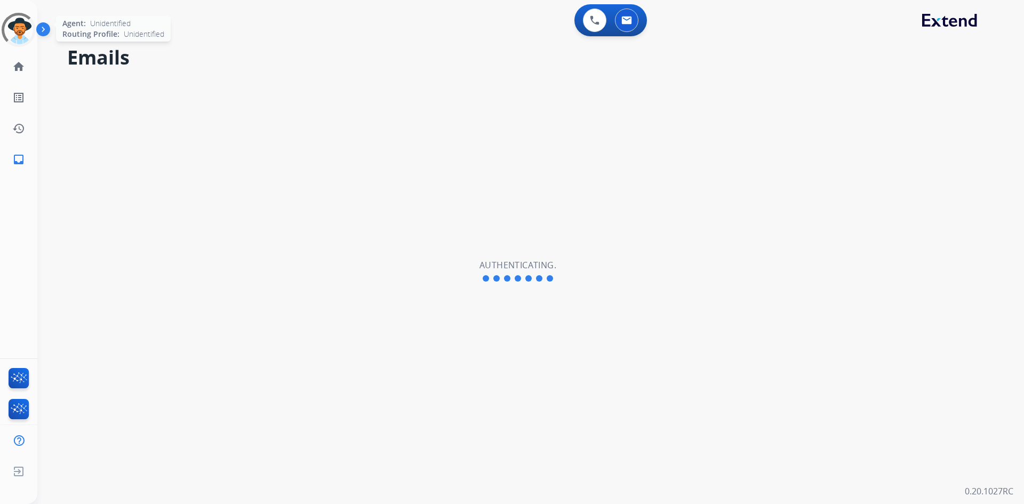
select select "**********"
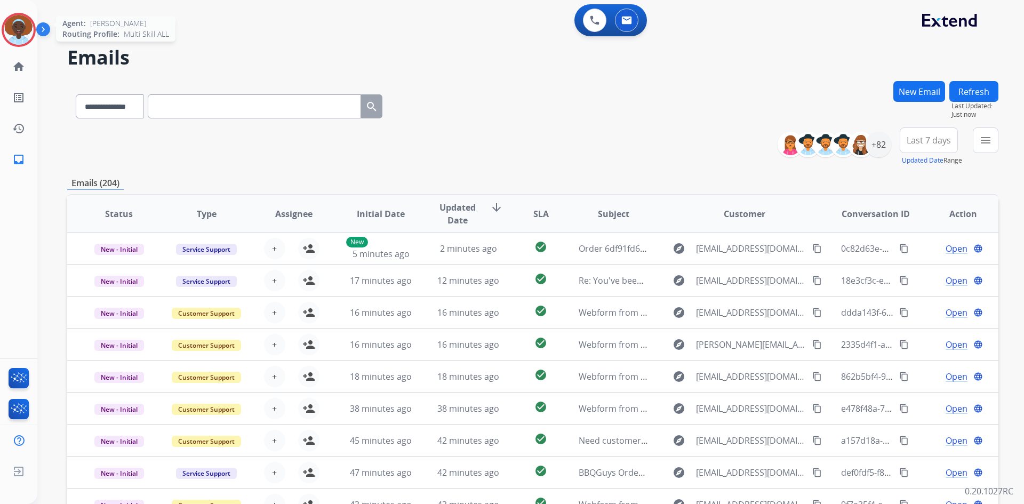
click at [20, 24] on img at bounding box center [19, 30] width 30 height 30
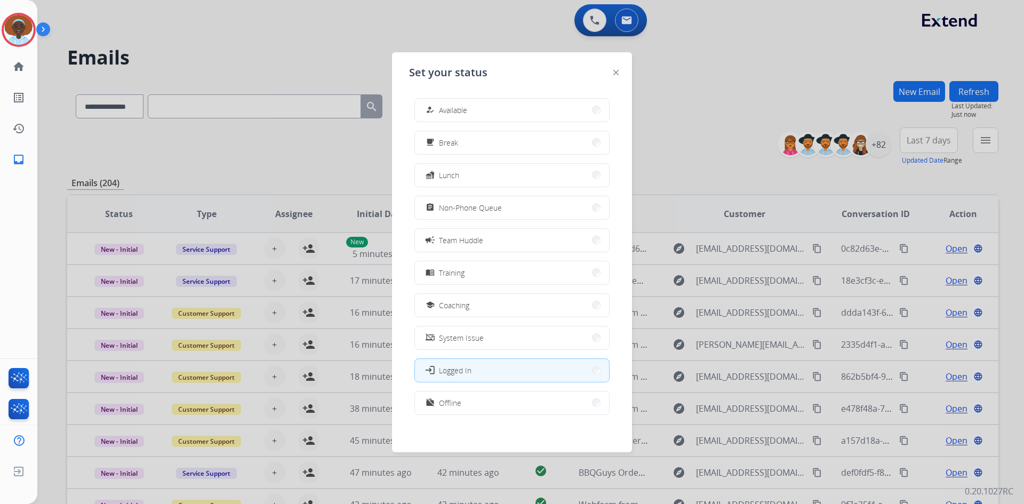
click at [513, 107] on button "how_to_reg Available" at bounding box center [512, 110] width 194 height 23
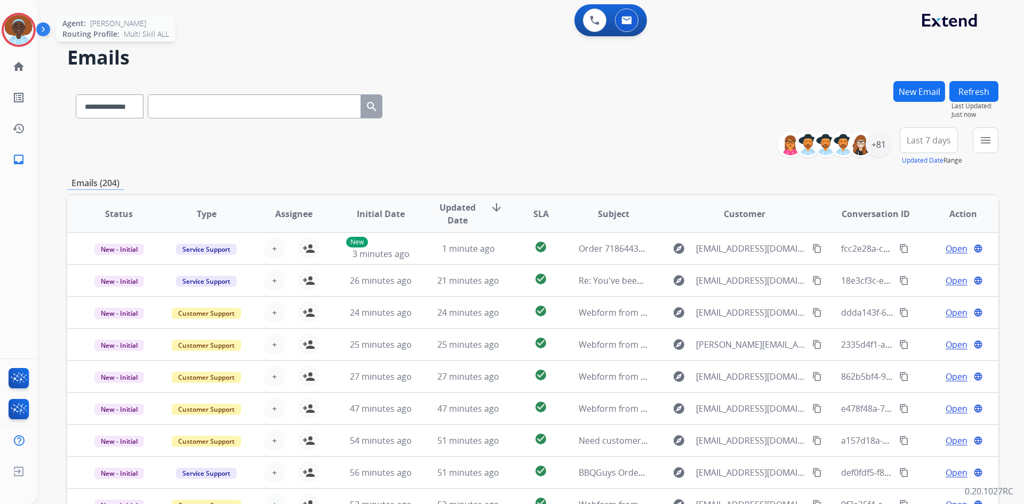
click at [29, 30] on img at bounding box center [19, 30] width 30 height 30
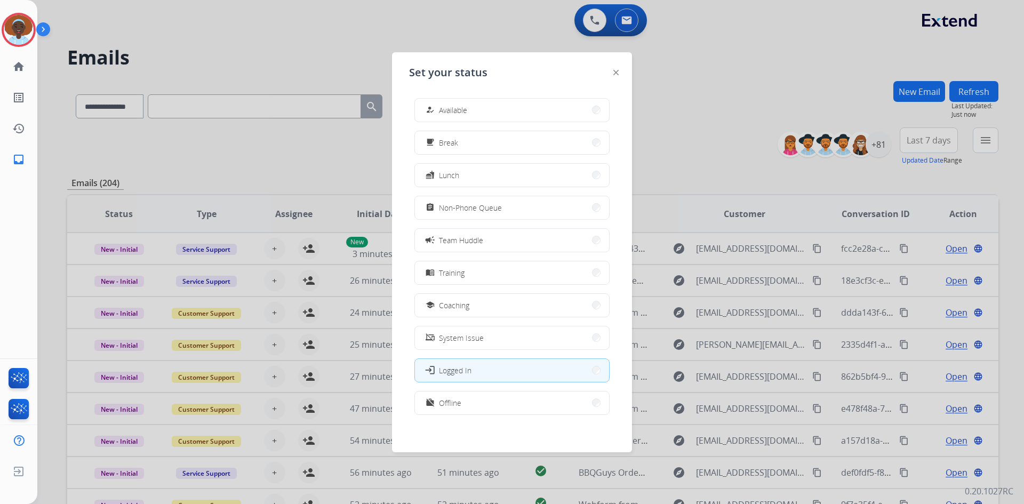
drag, startPoint x: 452, startPoint y: 110, endPoint x: 449, endPoint y: 105, distance: 6.7
click at [452, 110] on span "Available" at bounding box center [453, 110] width 28 height 11
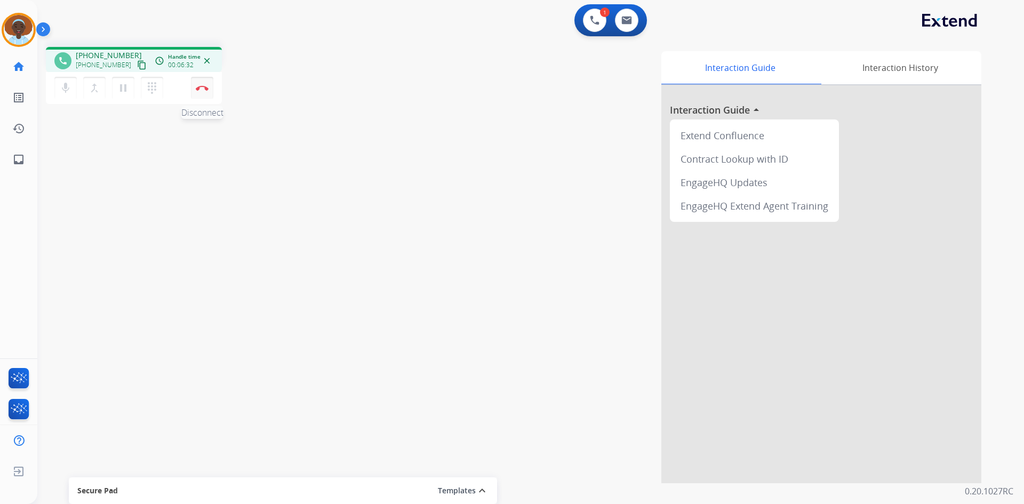
click at [203, 86] on img at bounding box center [202, 87] width 13 height 5
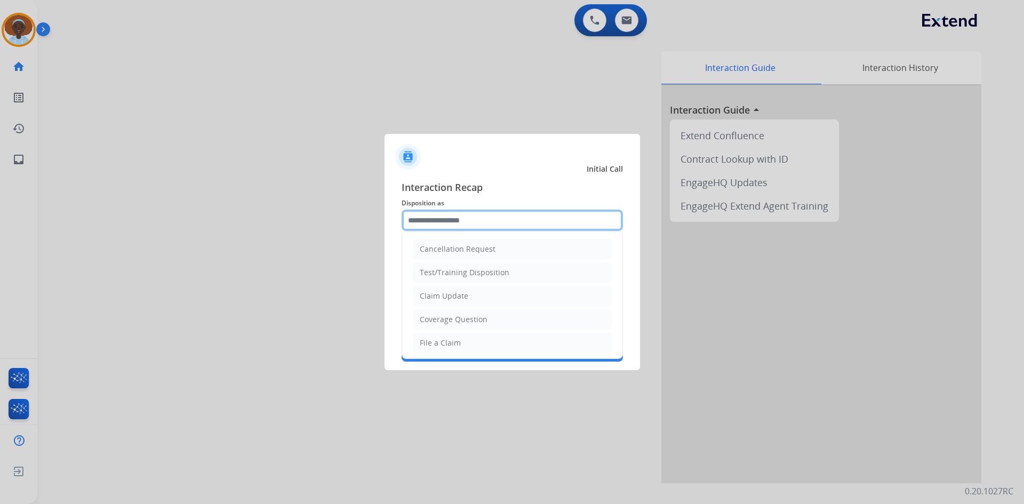
click at [450, 218] on input "text" at bounding box center [512, 220] width 221 height 21
drag, startPoint x: 465, startPoint y: 342, endPoint x: 460, endPoint y: 298, distance: 44.0
click at [463, 343] on li "File a Claim" at bounding box center [512, 343] width 199 height 20
type input "**********"
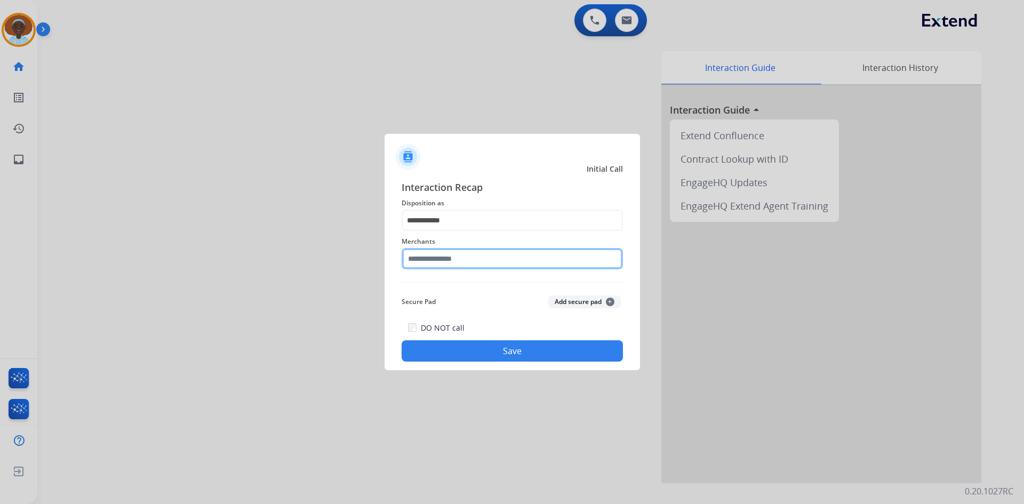
click at [467, 255] on input "text" at bounding box center [512, 258] width 221 height 21
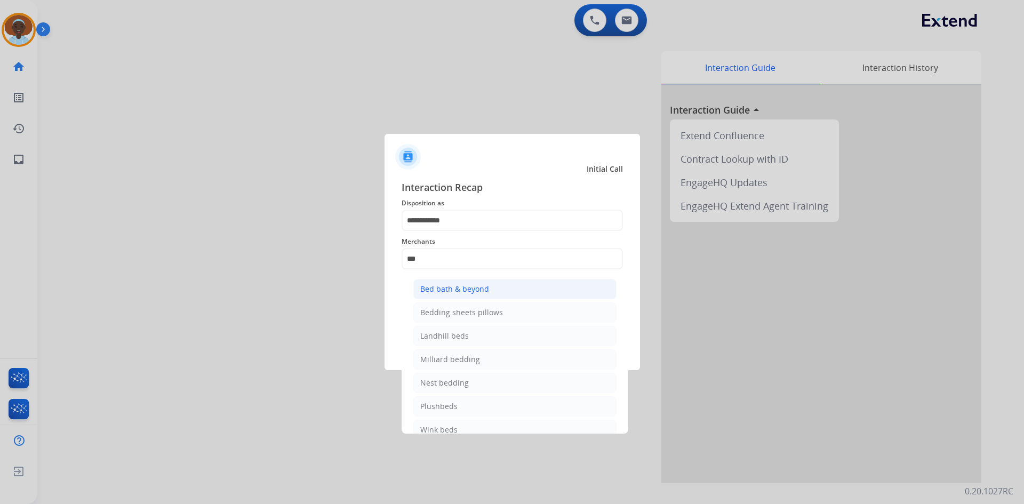
click at [467, 286] on div "Bed bath & beyond" at bounding box center [454, 289] width 69 height 11
type input "**********"
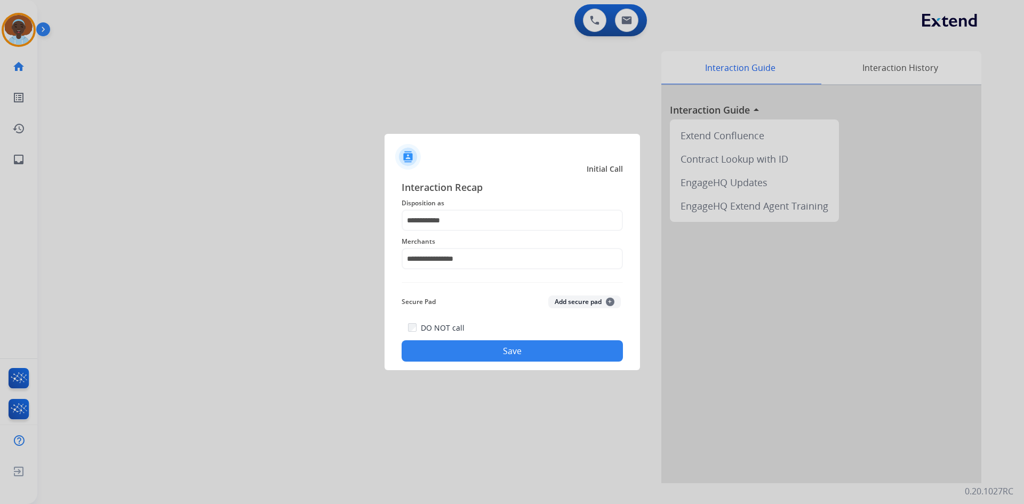
click at [491, 355] on button "Save" at bounding box center [512, 350] width 221 height 21
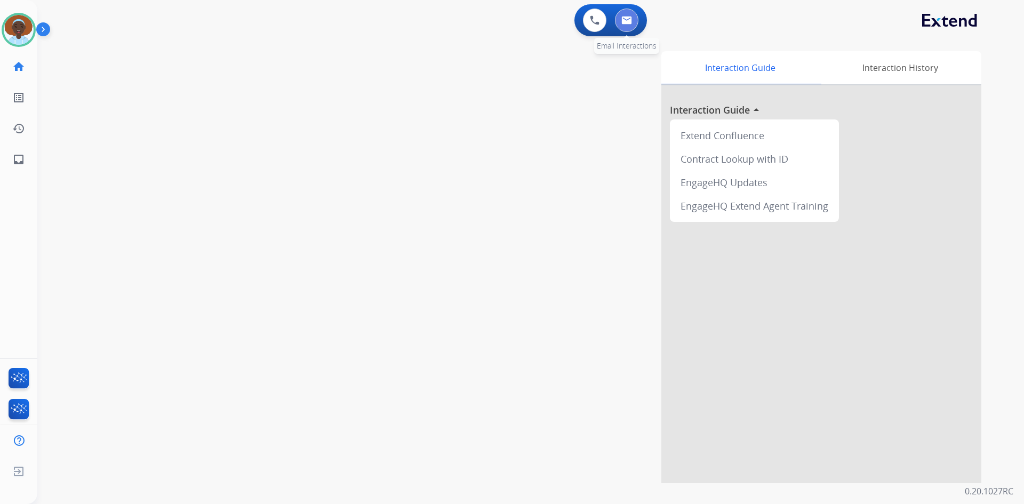
click at [620, 16] on button at bounding box center [626, 20] width 23 height 23
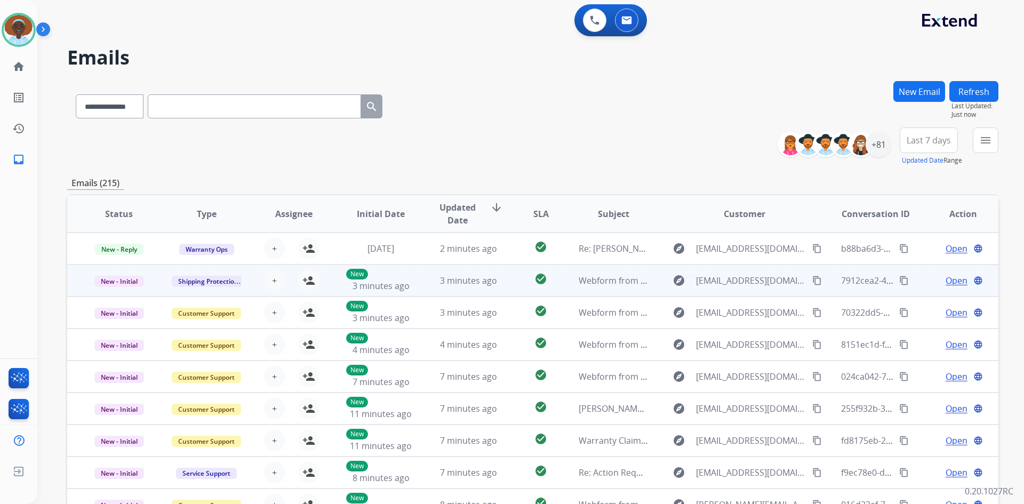
click at [951, 282] on span "Open" at bounding box center [957, 280] width 22 height 13
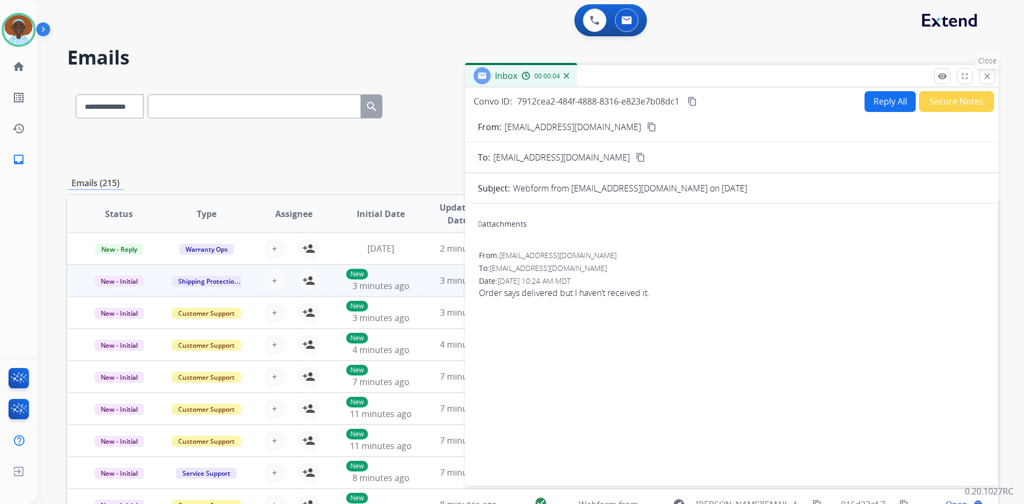
click at [985, 81] on button "close Close" at bounding box center [987, 76] width 16 height 16
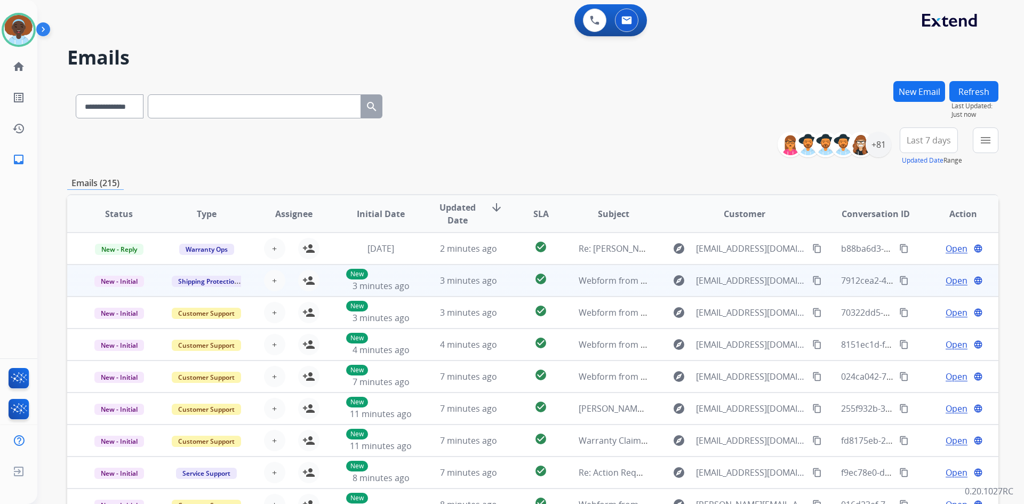
click at [946, 281] on span "Open" at bounding box center [957, 280] width 22 height 13
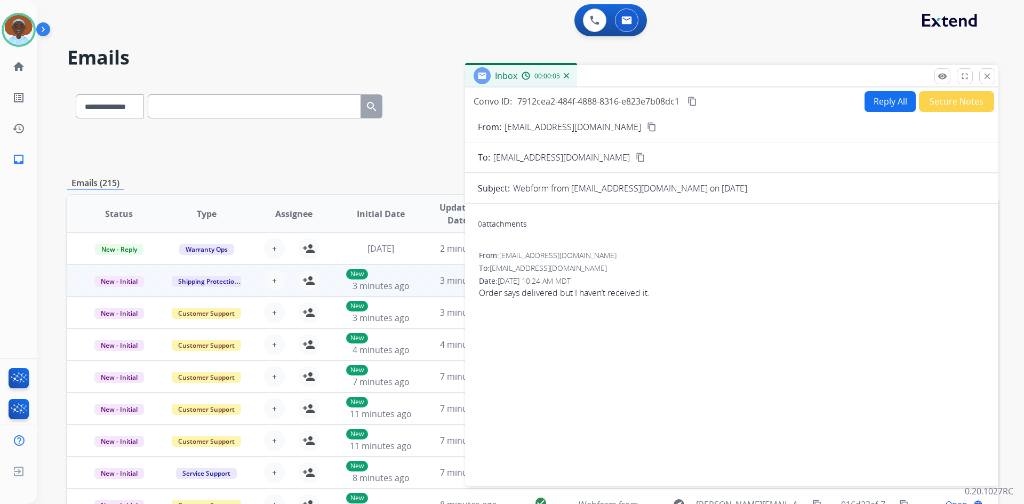
click at [647, 130] on mat-icon "content_copy" at bounding box center [652, 127] width 10 height 10
click at [887, 100] on button "Reply All" at bounding box center [890, 101] width 51 height 21
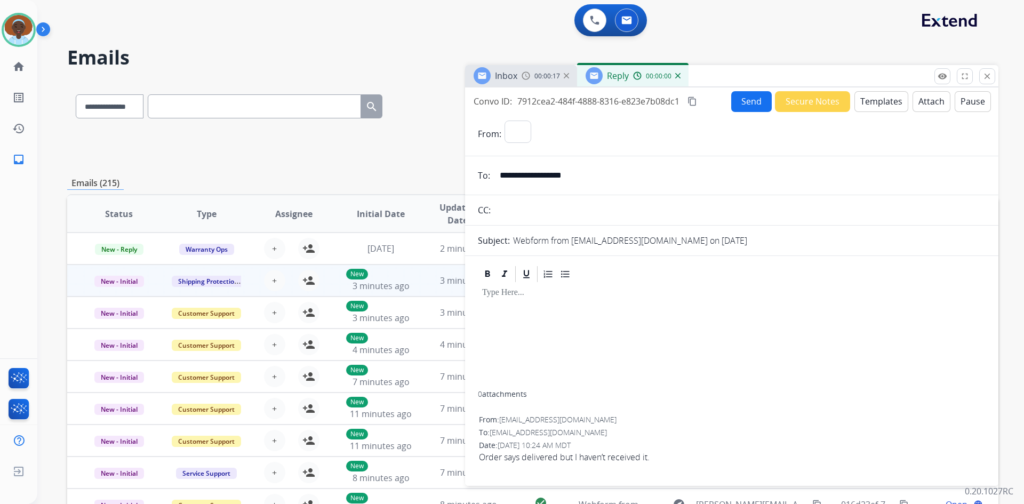
select select "**********"
click at [881, 95] on button "Templates" at bounding box center [882, 101] width 54 height 21
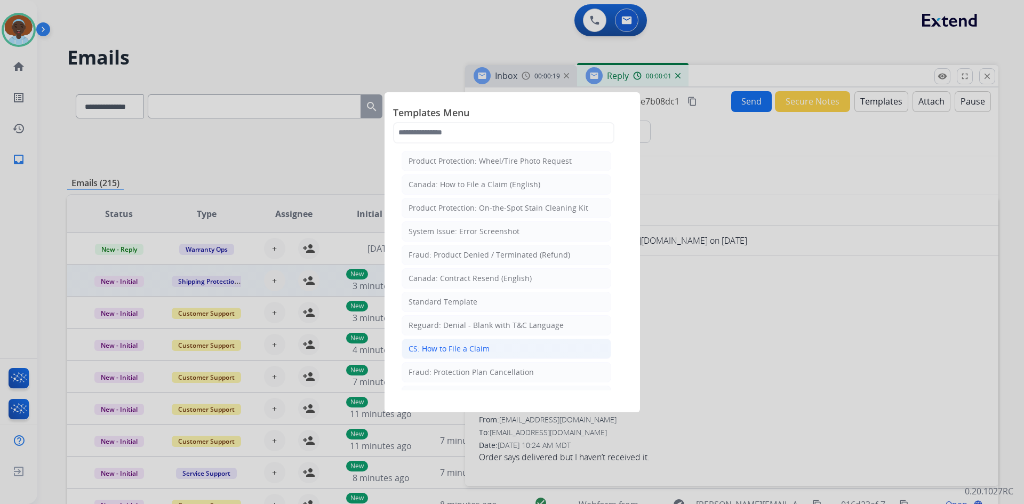
click at [491, 348] on li "CS: How to File a Claim" at bounding box center [507, 349] width 210 height 20
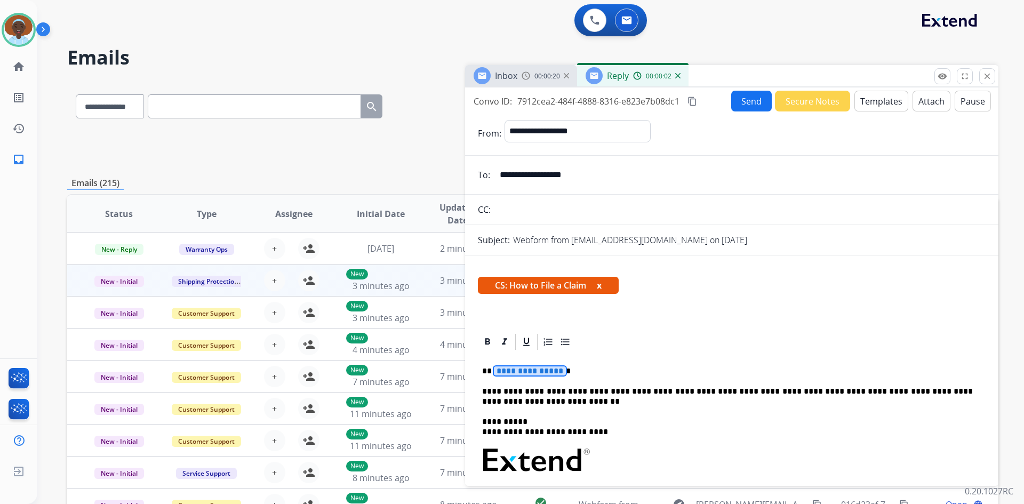
click at [528, 374] on span "**********" at bounding box center [530, 370] width 72 height 9
click at [750, 105] on button "Send" at bounding box center [751, 101] width 41 height 21
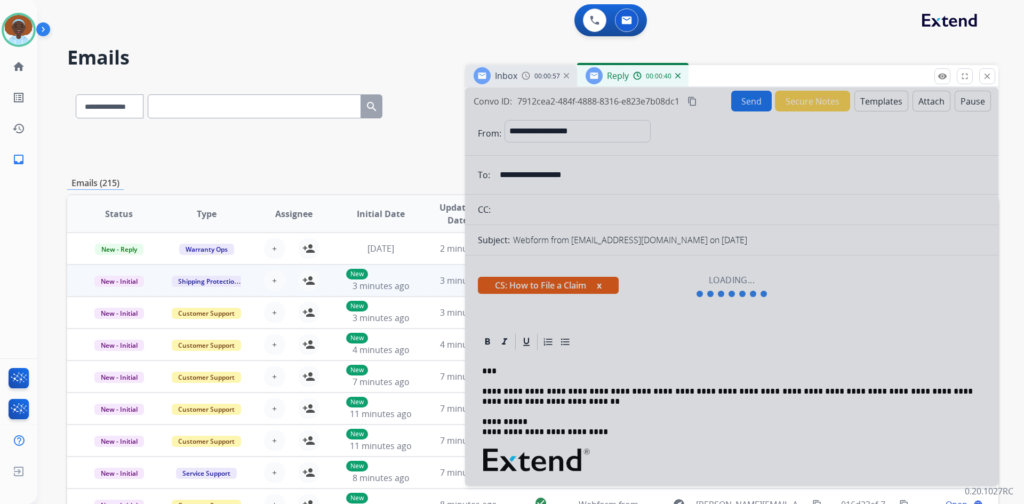
click at [676, 76] on img at bounding box center [677, 75] width 5 height 5
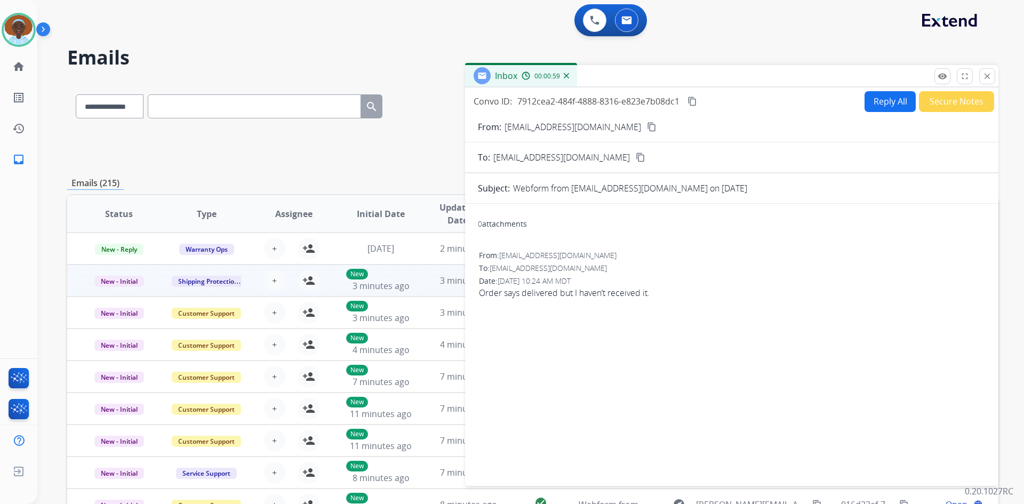
click at [567, 77] on img at bounding box center [566, 75] width 5 height 5
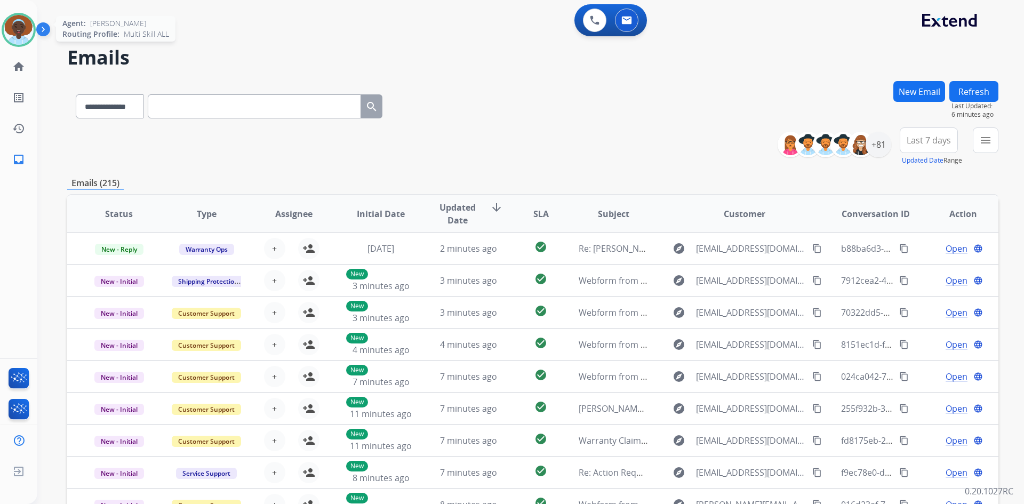
click at [22, 28] on img at bounding box center [19, 30] width 30 height 30
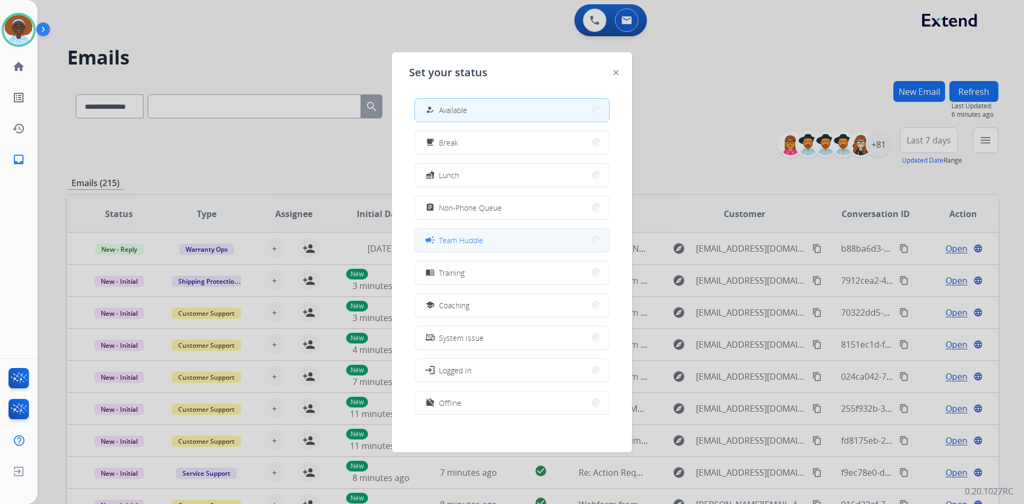
click at [483, 249] on button "campaign Team Huddle" at bounding box center [512, 240] width 194 height 23
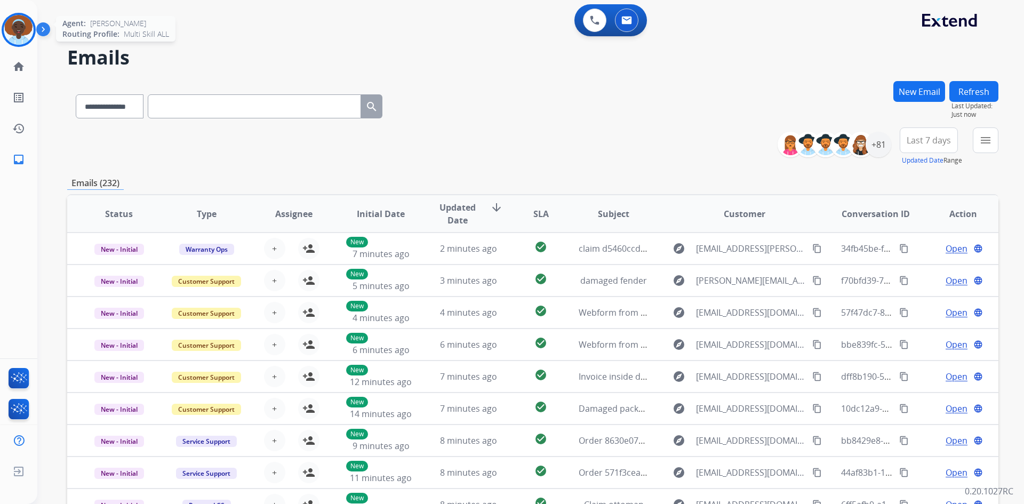
click at [21, 35] on img at bounding box center [19, 30] width 30 height 30
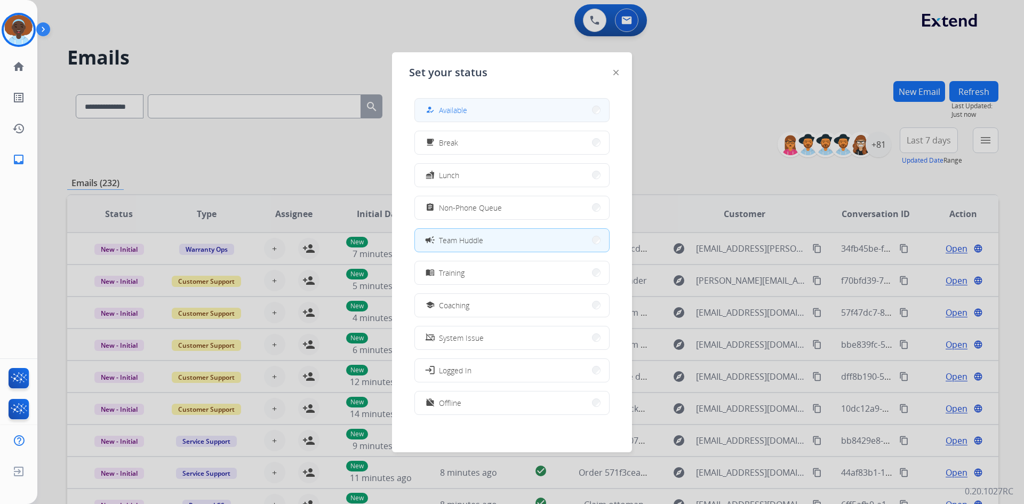
click at [474, 113] on button "how_to_reg Available" at bounding box center [512, 110] width 194 height 23
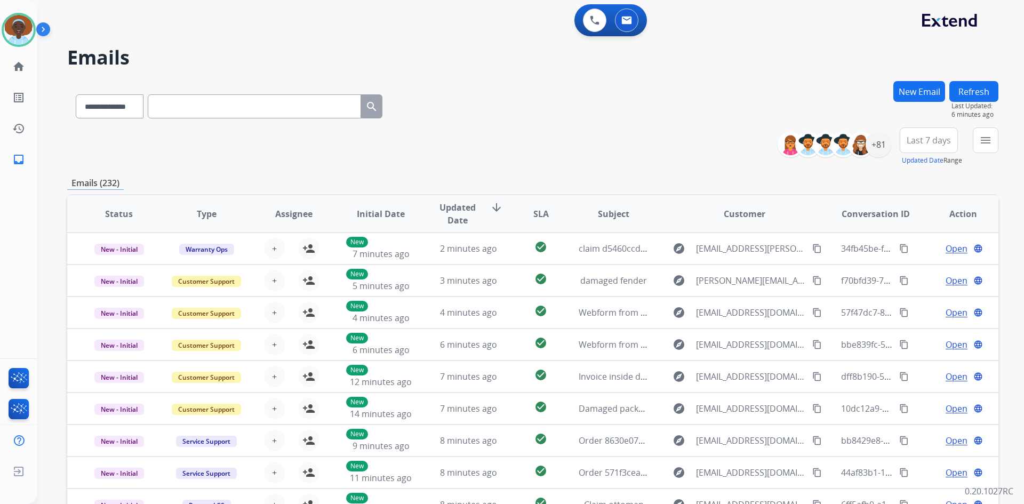
click at [983, 99] on button "Refresh" at bounding box center [974, 91] width 49 height 21
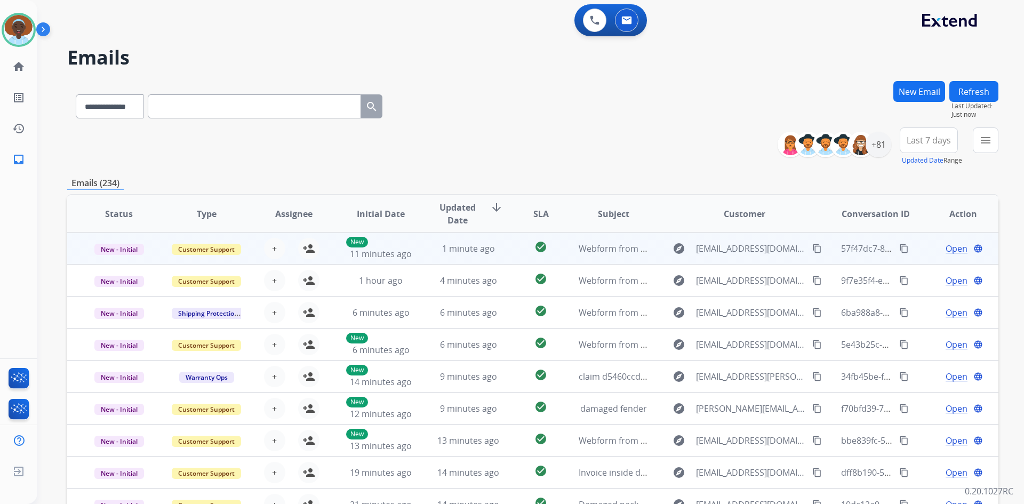
click at [946, 254] on span "Open" at bounding box center [957, 248] width 22 height 13
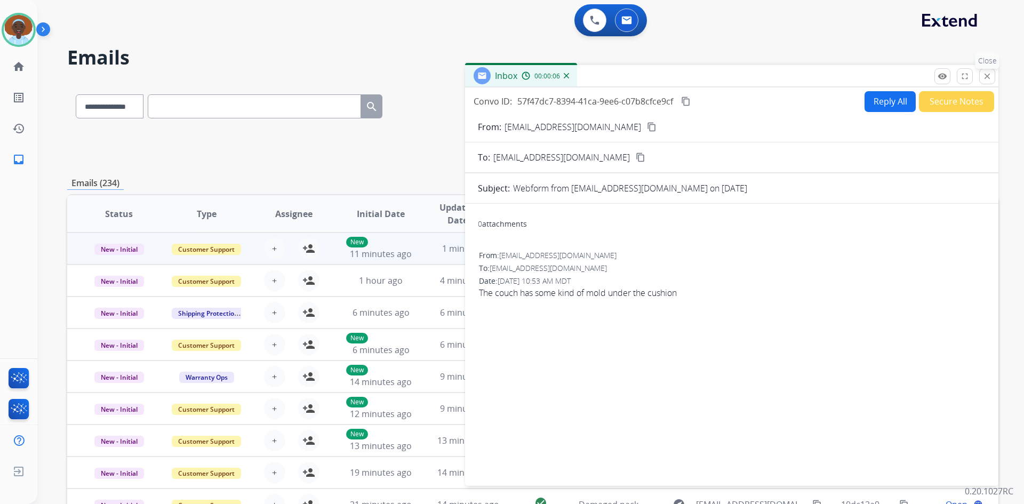
click at [986, 75] on mat-icon "close" at bounding box center [988, 76] width 10 height 10
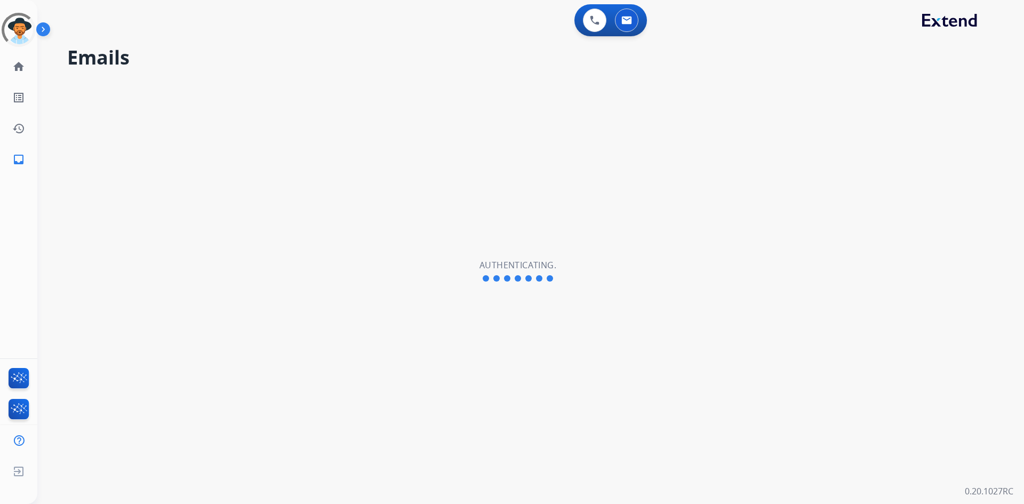
select select "**********"
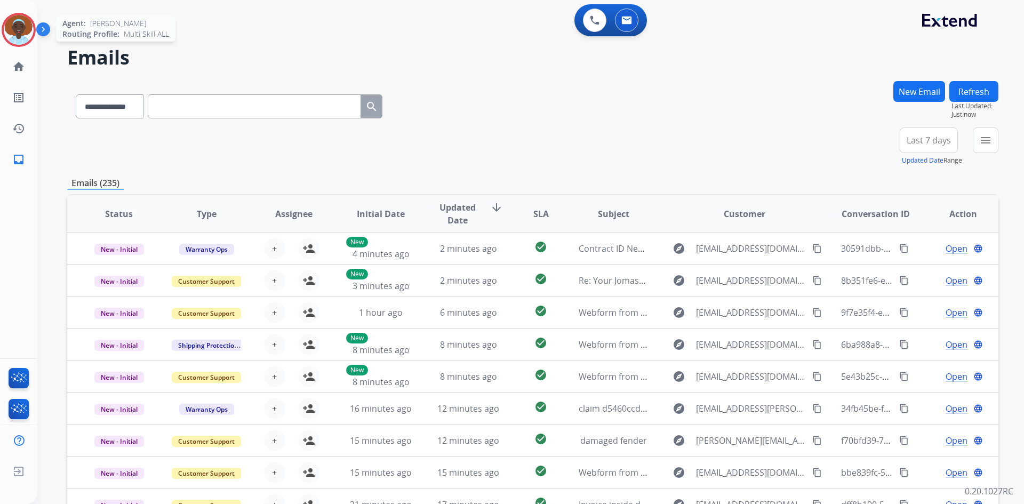
click at [11, 26] on img at bounding box center [19, 30] width 30 height 30
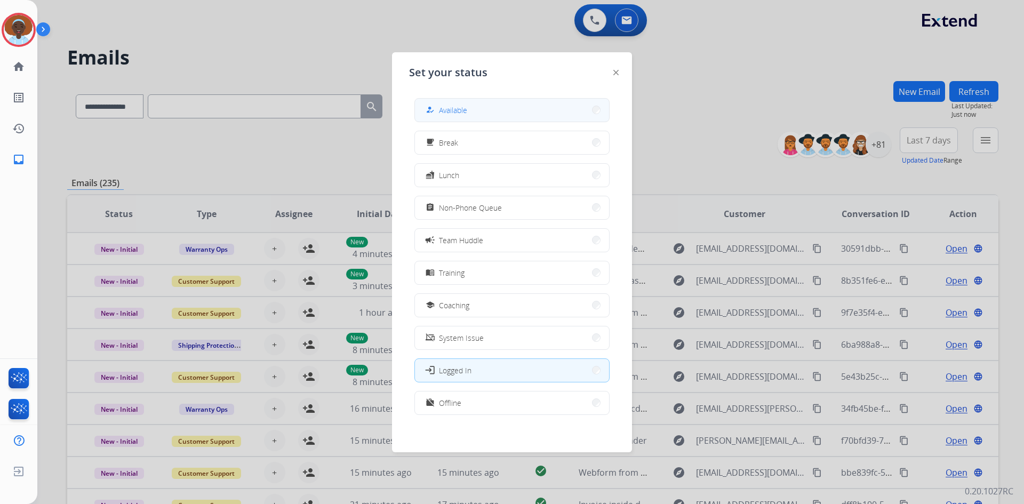
click at [455, 107] on span "Available" at bounding box center [453, 110] width 28 height 11
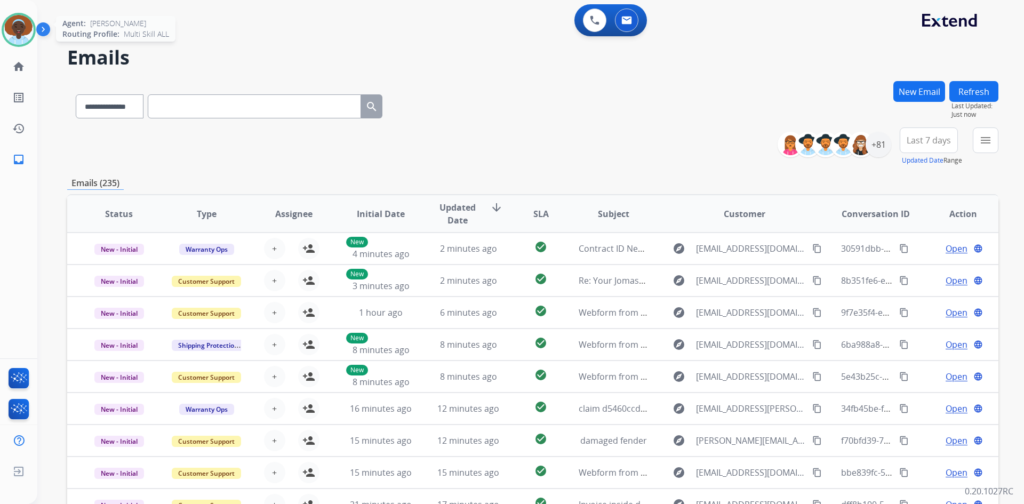
click at [19, 31] on img at bounding box center [19, 30] width 30 height 30
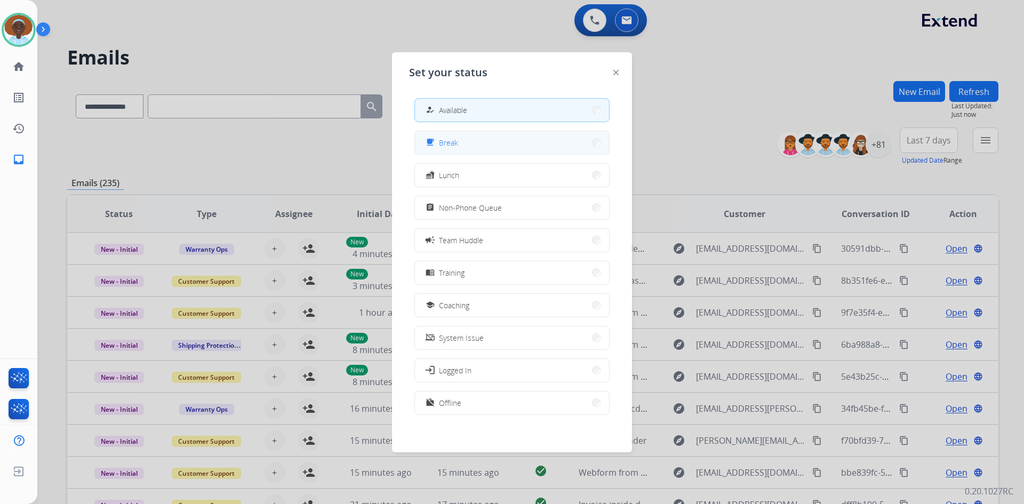
click at [519, 150] on button "free_breakfast Break" at bounding box center [512, 142] width 194 height 23
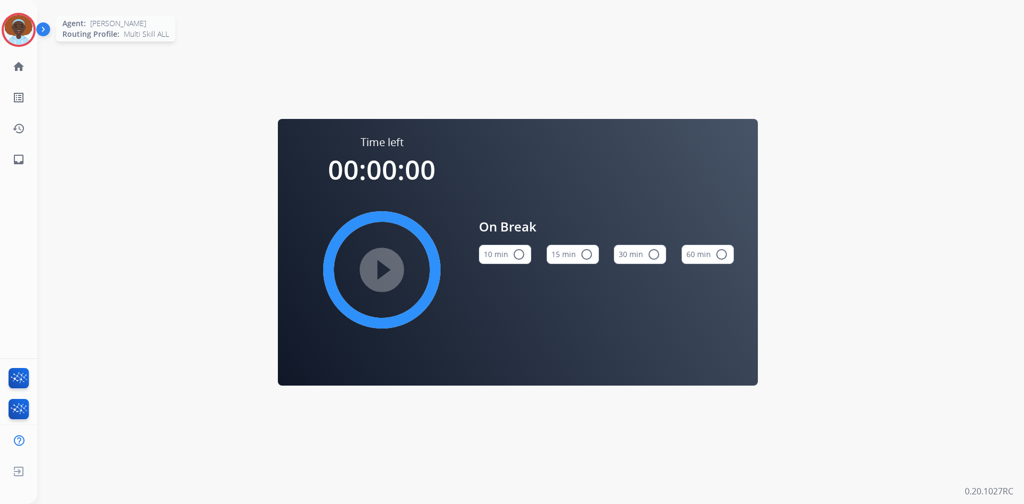
click at [20, 25] on img at bounding box center [19, 30] width 30 height 30
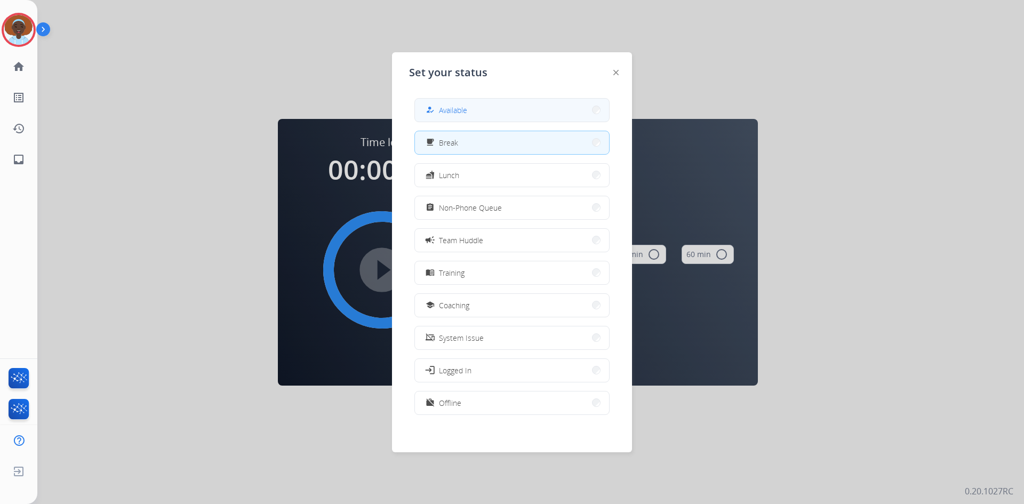
click at [545, 103] on button "how_to_reg Available" at bounding box center [512, 110] width 194 height 23
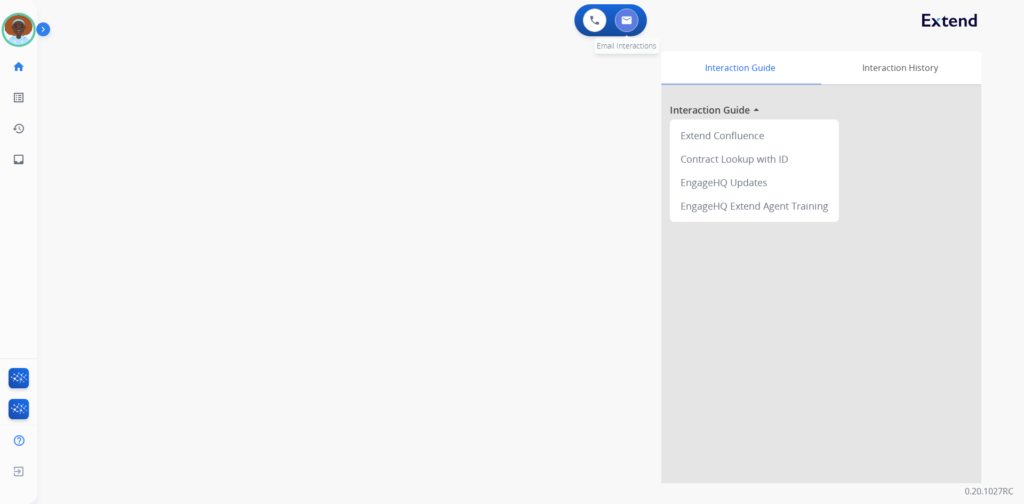
click at [629, 25] on button at bounding box center [626, 20] width 23 height 23
select select "**********"
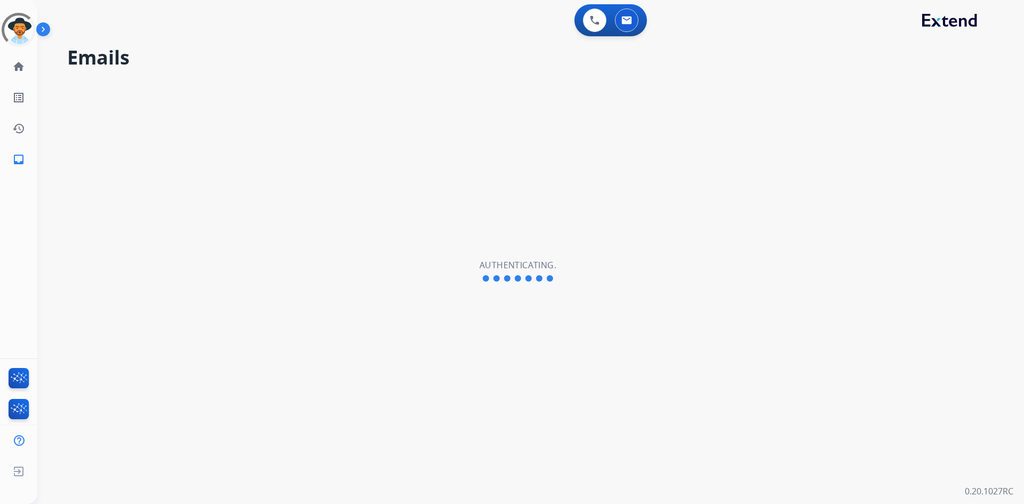
select select "**********"
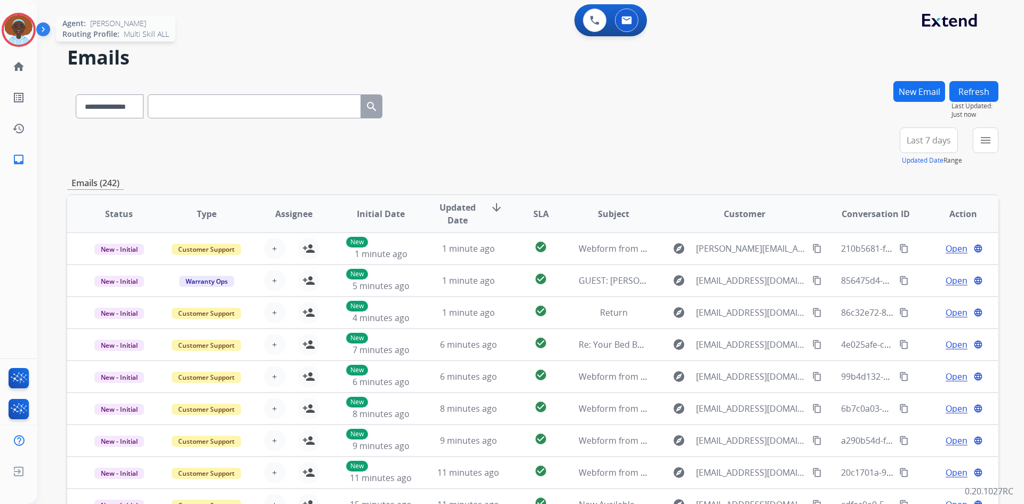
click at [22, 27] on img at bounding box center [19, 30] width 30 height 30
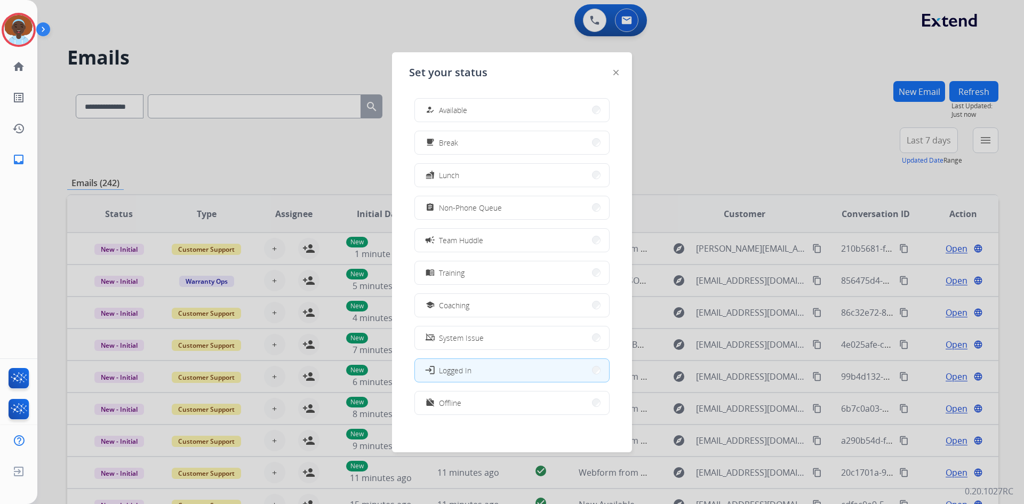
drag, startPoint x: 509, startPoint y: 107, endPoint x: 447, endPoint y: 94, distance: 63.6
click at [509, 104] on button "how_to_reg Available" at bounding box center [512, 110] width 194 height 23
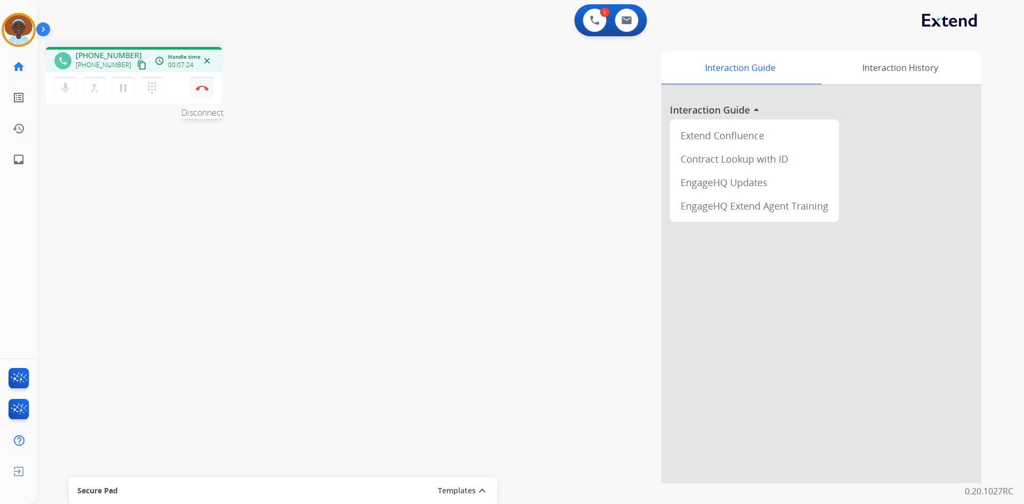
click at [205, 90] on img at bounding box center [202, 87] width 13 height 5
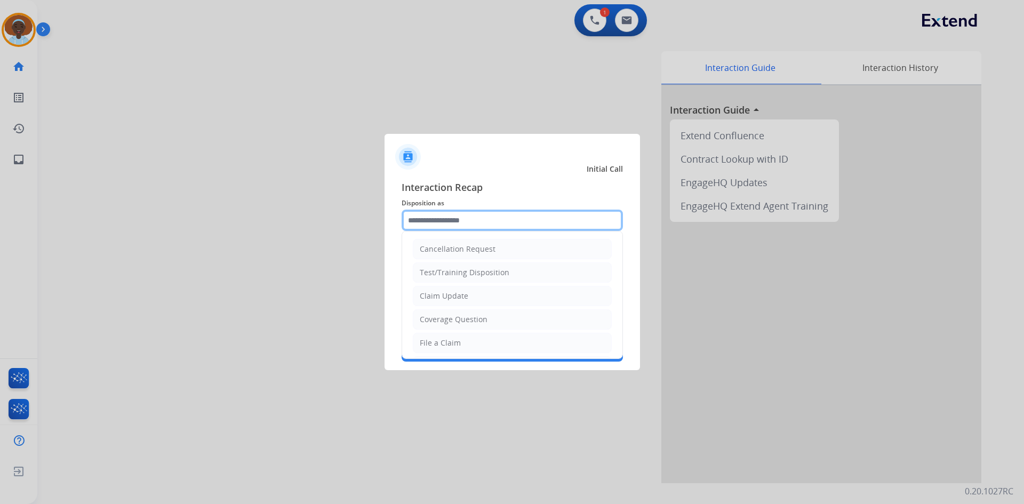
click at [479, 219] on input "text" at bounding box center [512, 220] width 221 height 21
click at [477, 346] on li "File a Claim" at bounding box center [512, 343] width 199 height 20
type input "**********"
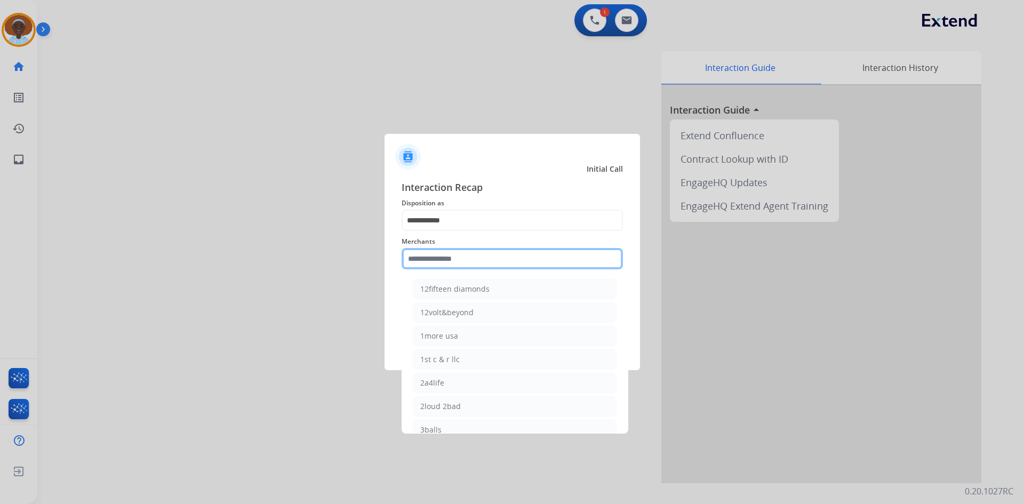
click at [465, 259] on input "text" at bounding box center [512, 258] width 221 height 21
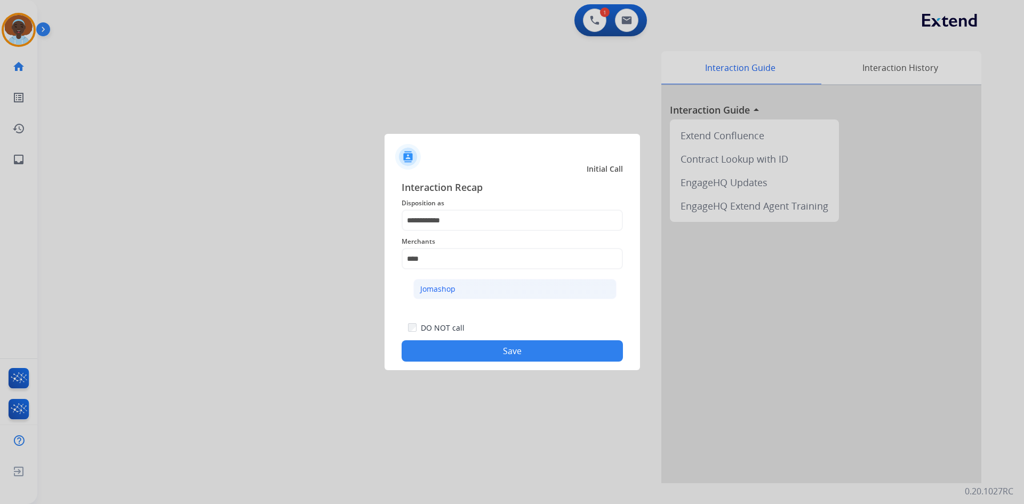
click at [469, 290] on li "Jomashop" at bounding box center [514, 289] width 203 height 20
type input "********"
click at [535, 354] on button "Save" at bounding box center [512, 350] width 221 height 21
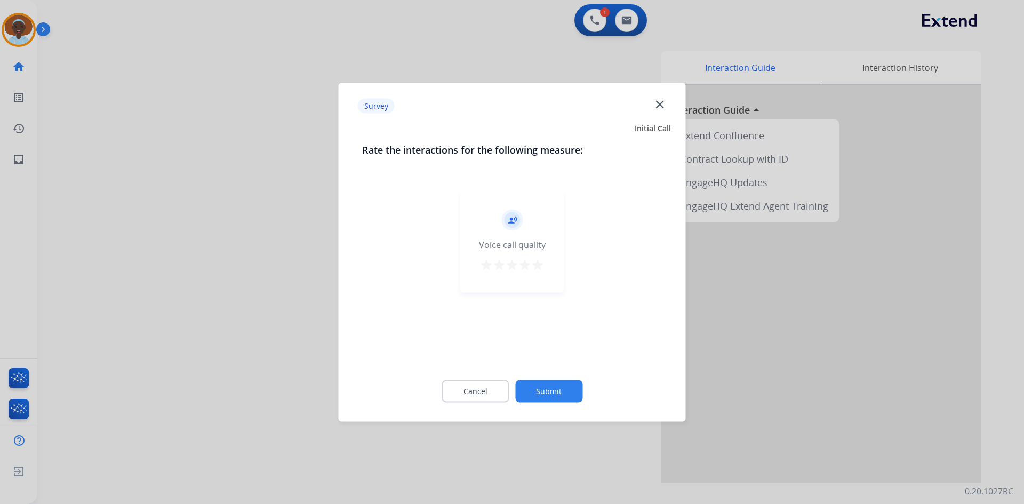
drag, startPoint x: 536, startPoint y: 265, endPoint x: 537, endPoint y: 278, distance: 12.8
click at [536, 266] on mat-icon "star" at bounding box center [537, 264] width 13 height 13
click at [558, 387] on button "Submit" at bounding box center [548, 391] width 67 height 22
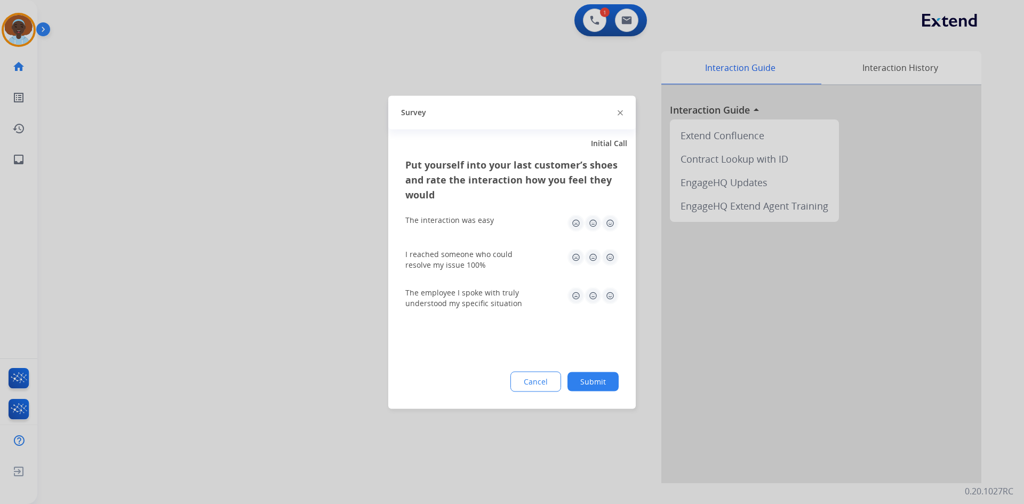
click at [613, 295] on img at bounding box center [610, 295] width 17 height 17
click at [609, 220] on img at bounding box center [610, 222] width 17 height 17
click at [607, 258] on img at bounding box center [610, 257] width 17 height 17
click at [581, 384] on button "Submit" at bounding box center [593, 381] width 51 height 19
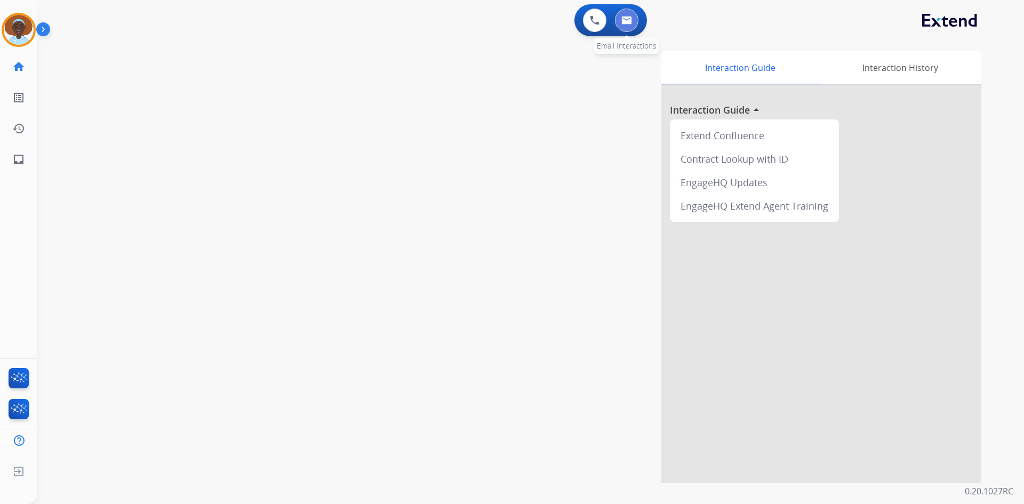
click at [623, 20] on img at bounding box center [626, 20] width 11 height 9
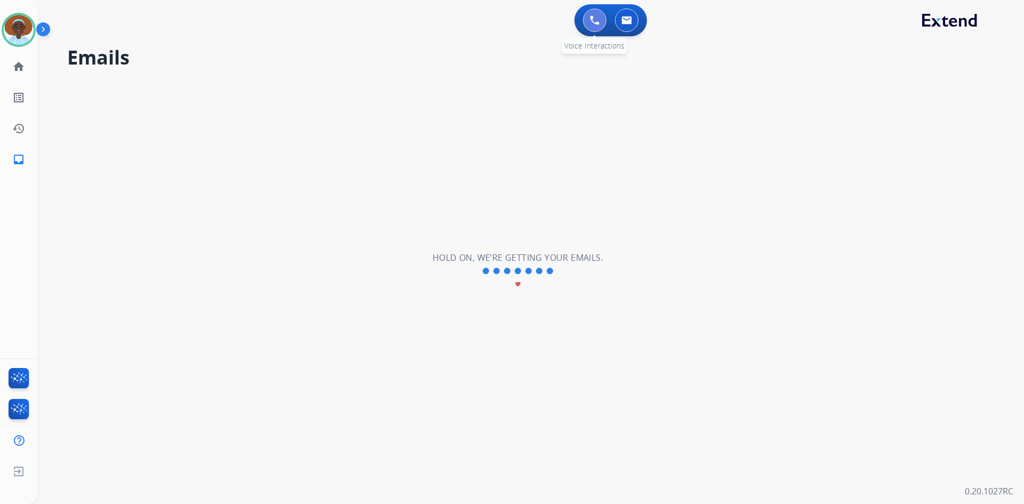
click at [594, 24] on img at bounding box center [595, 20] width 10 height 10
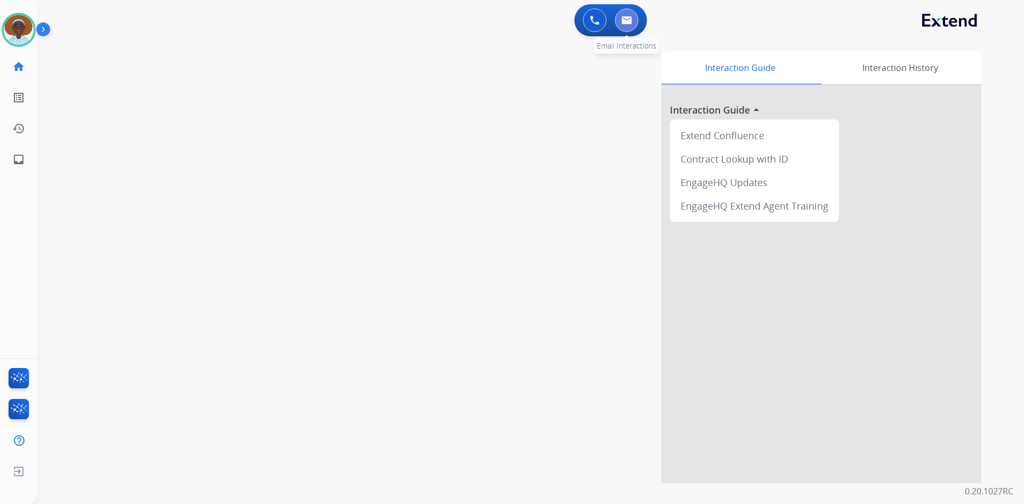
click at [626, 24] on img at bounding box center [626, 20] width 11 height 9
select select "**********"
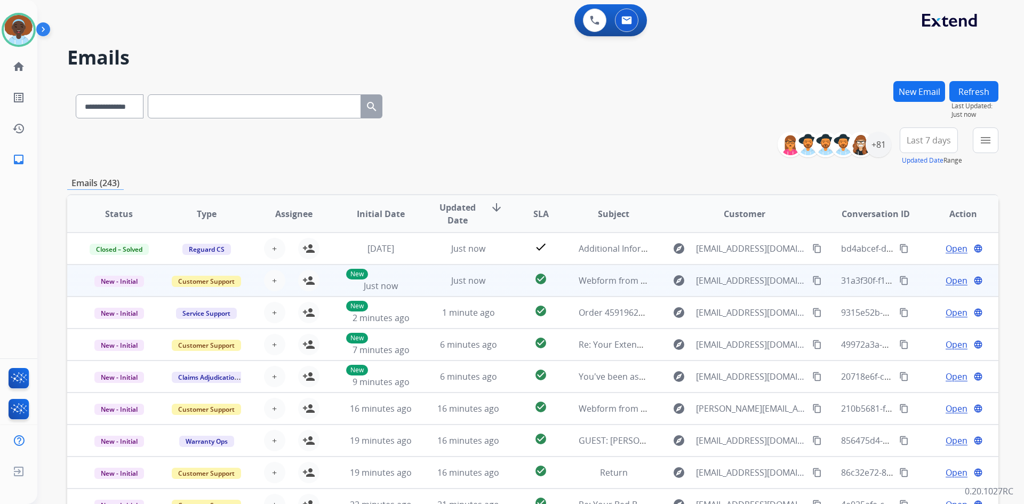
click at [946, 277] on span "Open" at bounding box center [957, 280] width 22 height 13
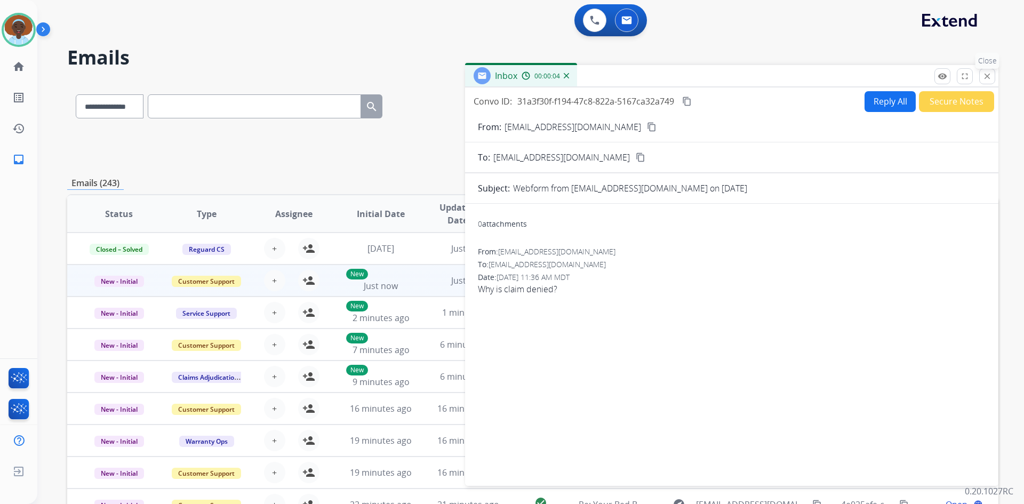
click at [984, 79] on mat-icon "close" at bounding box center [988, 76] width 10 height 10
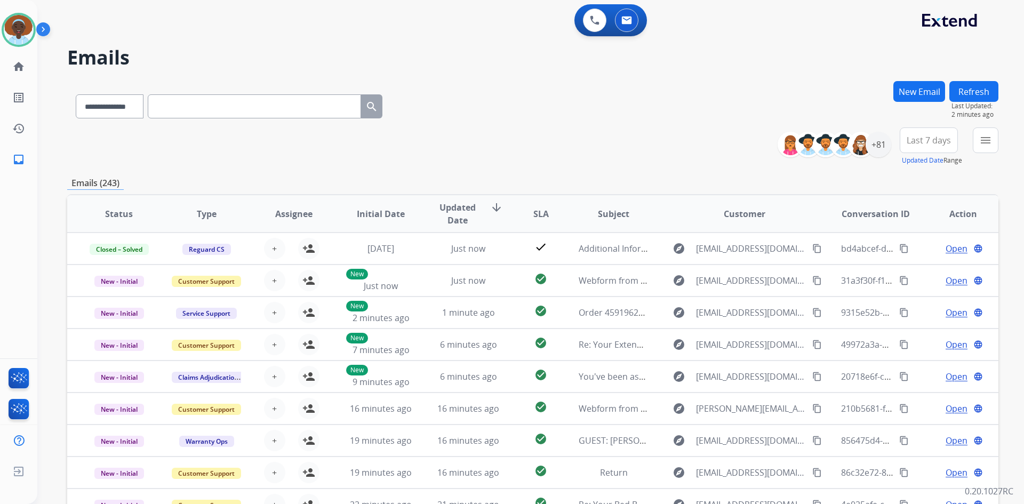
click at [929, 95] on button "New Email" at bounding box center [920, 91] width 52 height 21
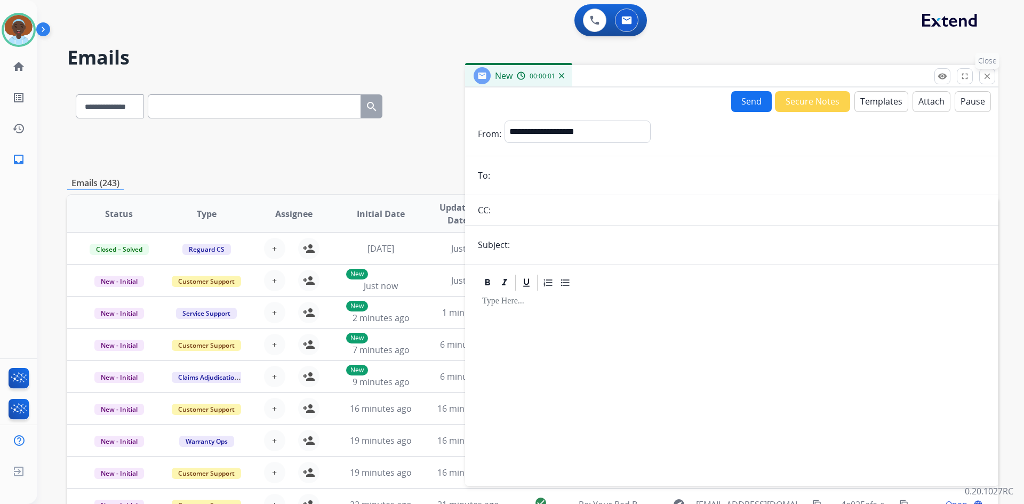
click at [988, 77] on mat-icon "close" at bounding box center [988, 76] width 10 height 10
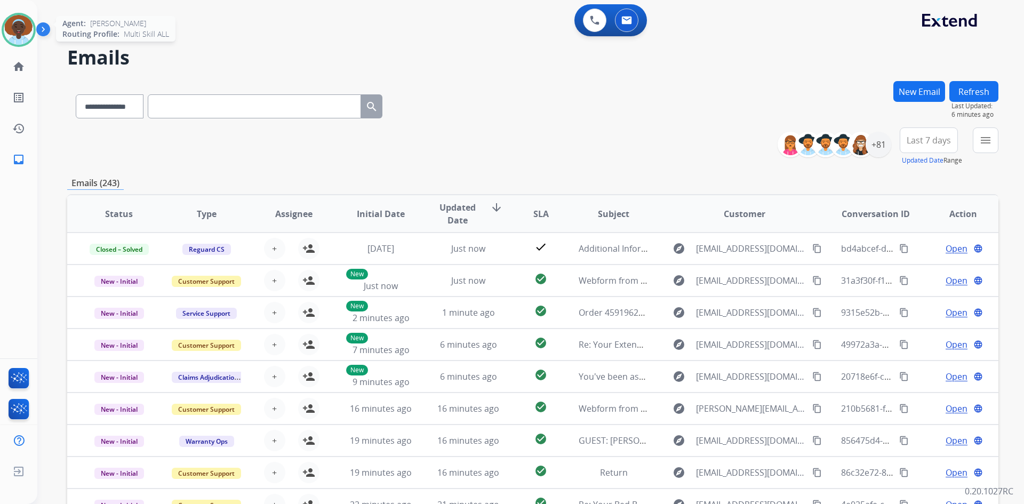
click at [25, 24] on img at bounding box center [19, 30] width 30 height 30
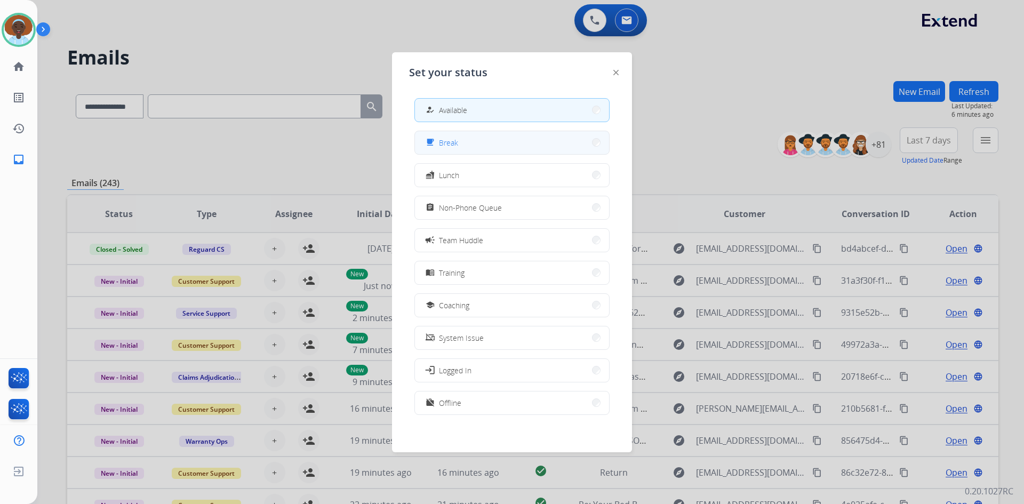
click at [481, 146] on button "free_breakfast Break" at bounding box center [512, 142] width 194 height 23
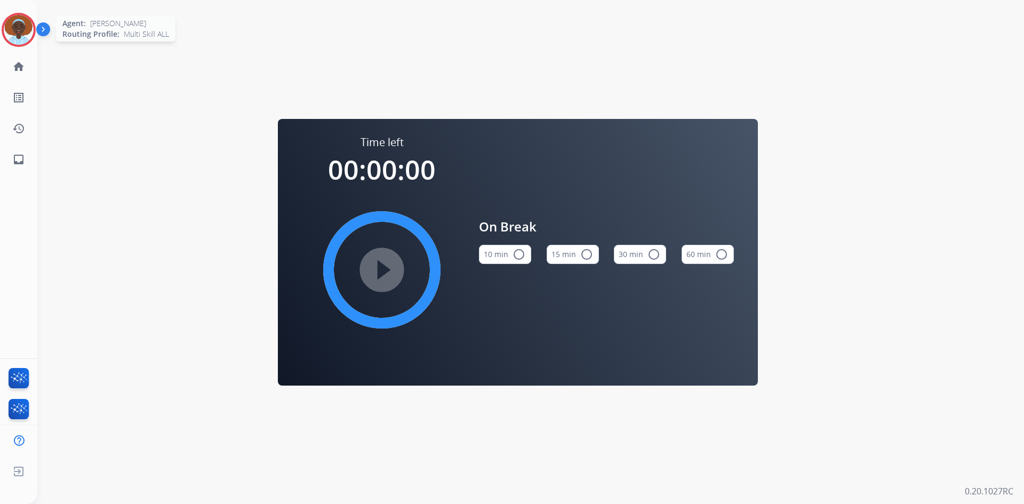
click at [13, 26] on img at bounding box center [19, 30] width 30 height 30
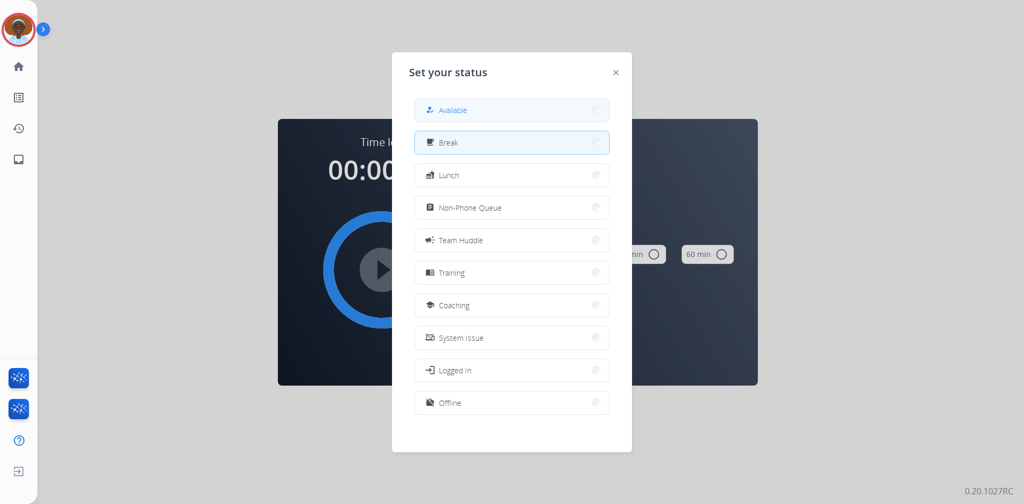
click at [519, 111] on button "how_to_reg Available" at bounding box center [512, 110] width 194 height 23
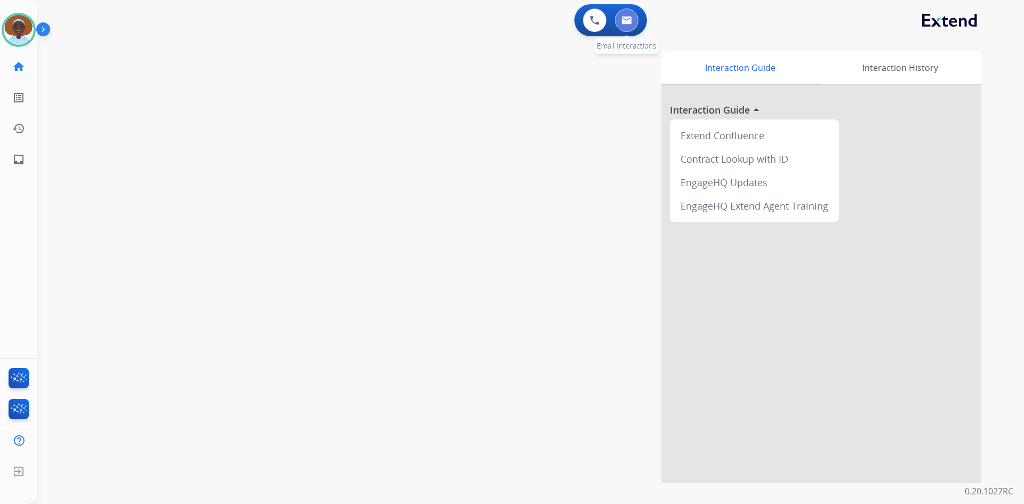
click at [626, 22] on img at bounding box center [626, 20] width 11 height 9
select select "**********"
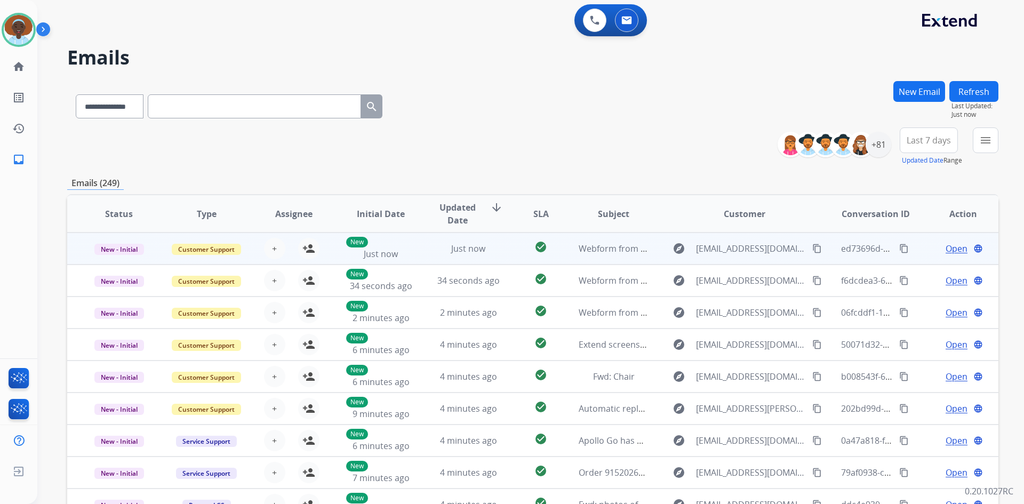
click at [946, 245] on span "Open" at bounding box center [957, 248] width 22 height 13
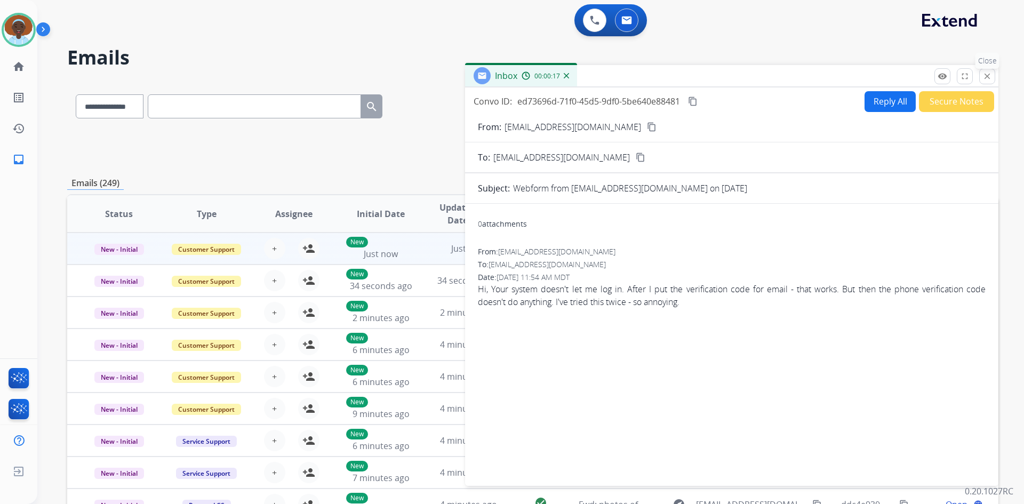
click at [989, 79] on mat-icon "close" at bounding box center [988, 76] width 10 height 10
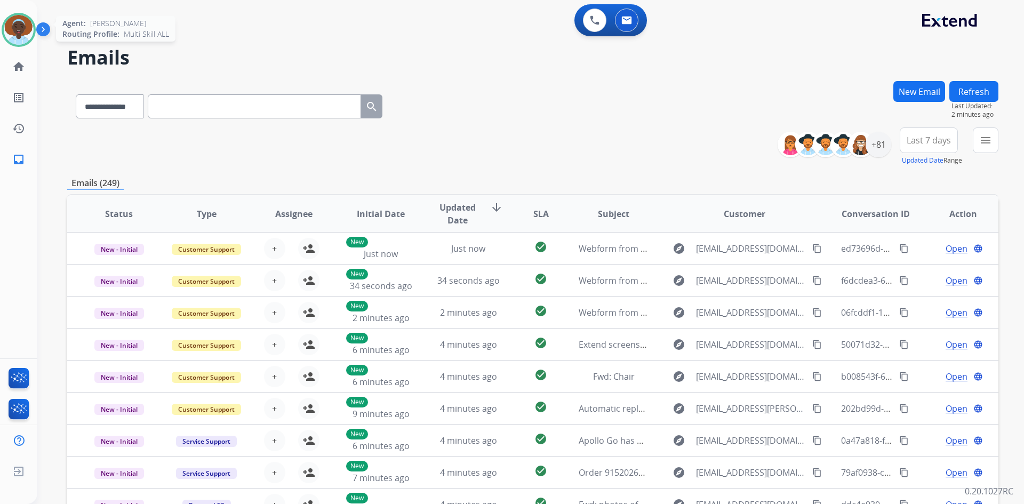
click at [19, 29] on img at bounding box center [19, 30] width 30 height 30
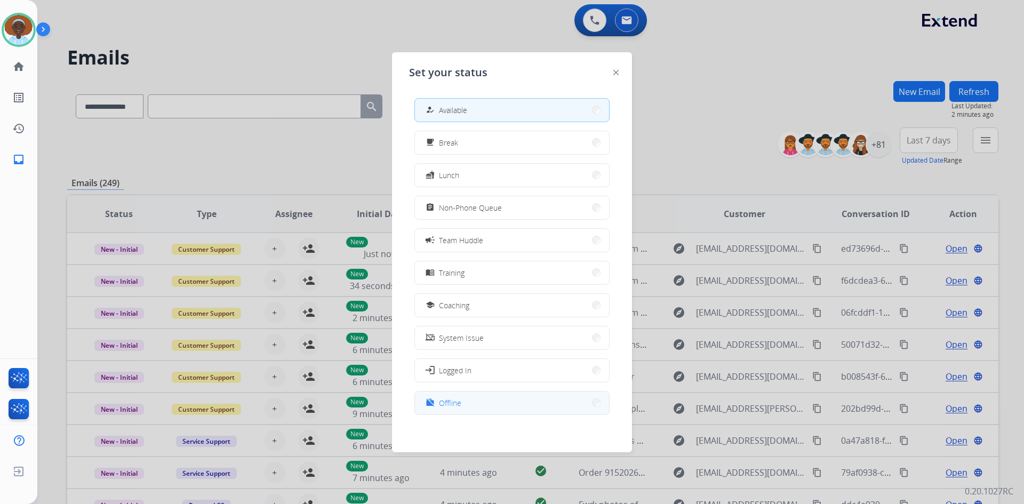
click at [477, 402] on button "work_off Offline" at bounding box center [512, 403] width 194 height 23
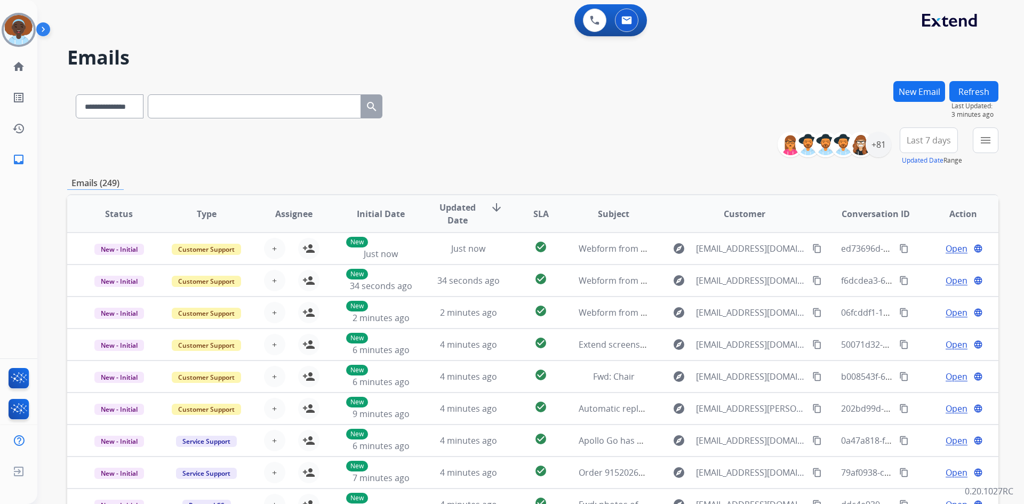
click at [990, 87] on button "Refresh" at bounding box center [974, 91] width 49 height 21
